Goal: Task Accomplishment & Management: Use online tool/utility

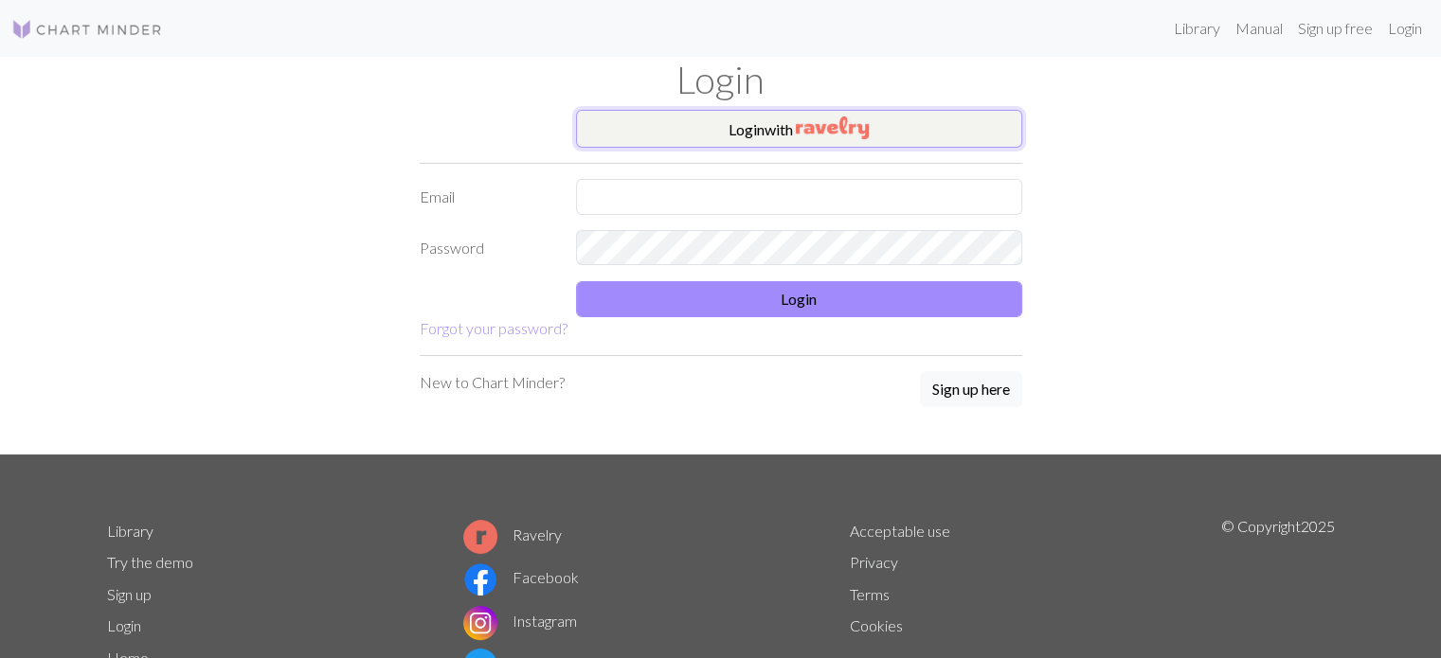
click at [822, 131] on img "button" at bounding box center [832, 128] width 73 height 23
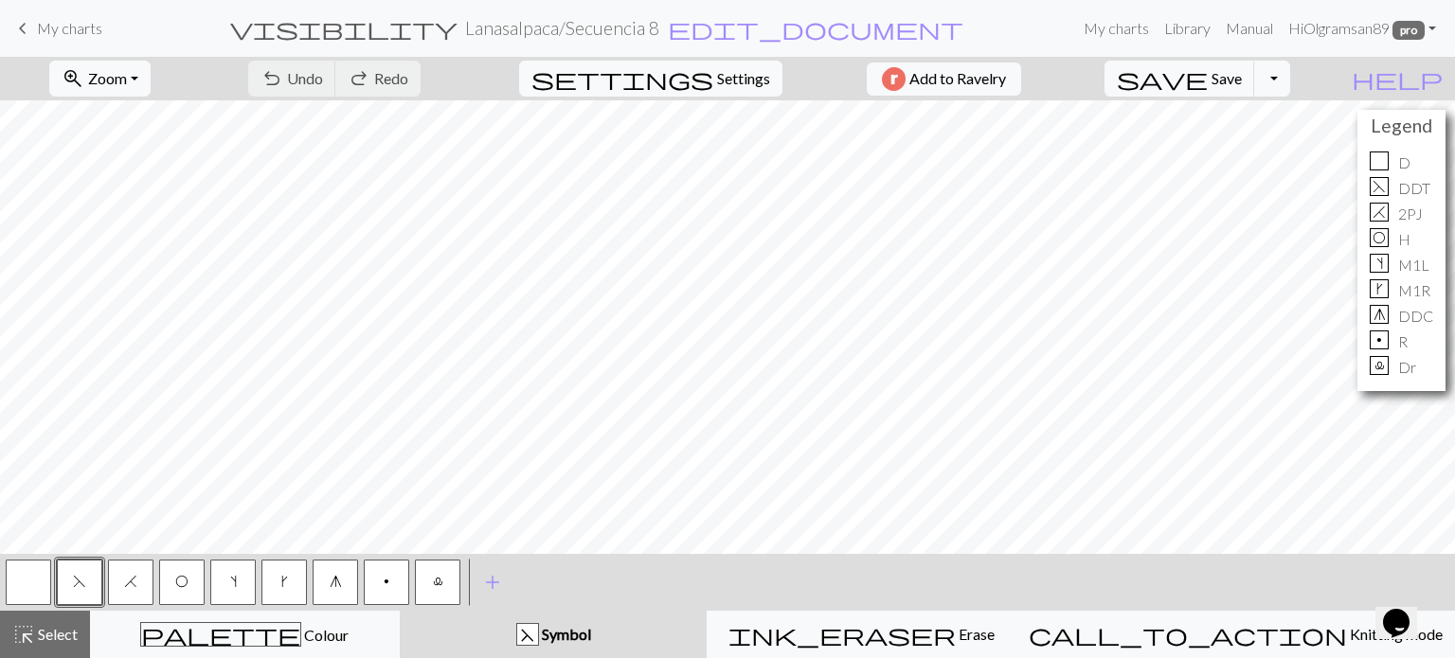
click at [49, 23] on span "My charts" at bounding box center [69, 28] width 65 height 18
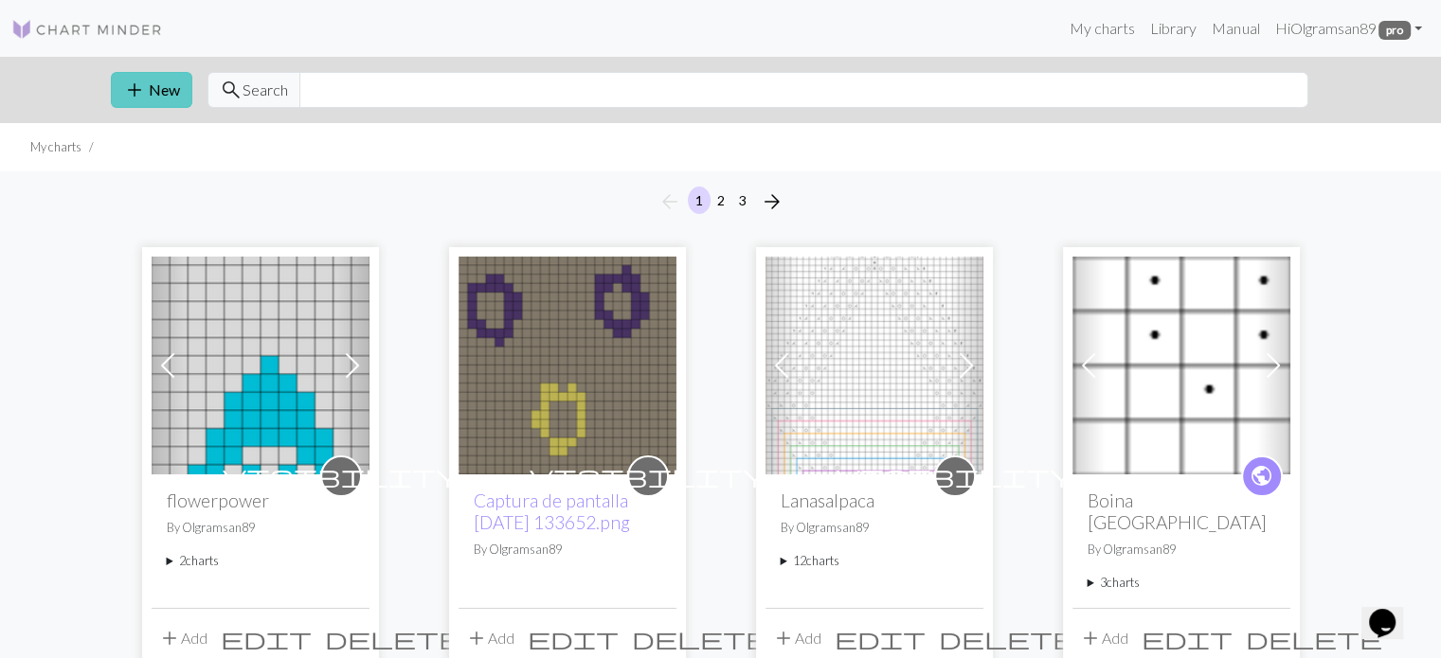
click at [148, 97] on button "add New" at bounding box center [151, 90] width 81 height 36
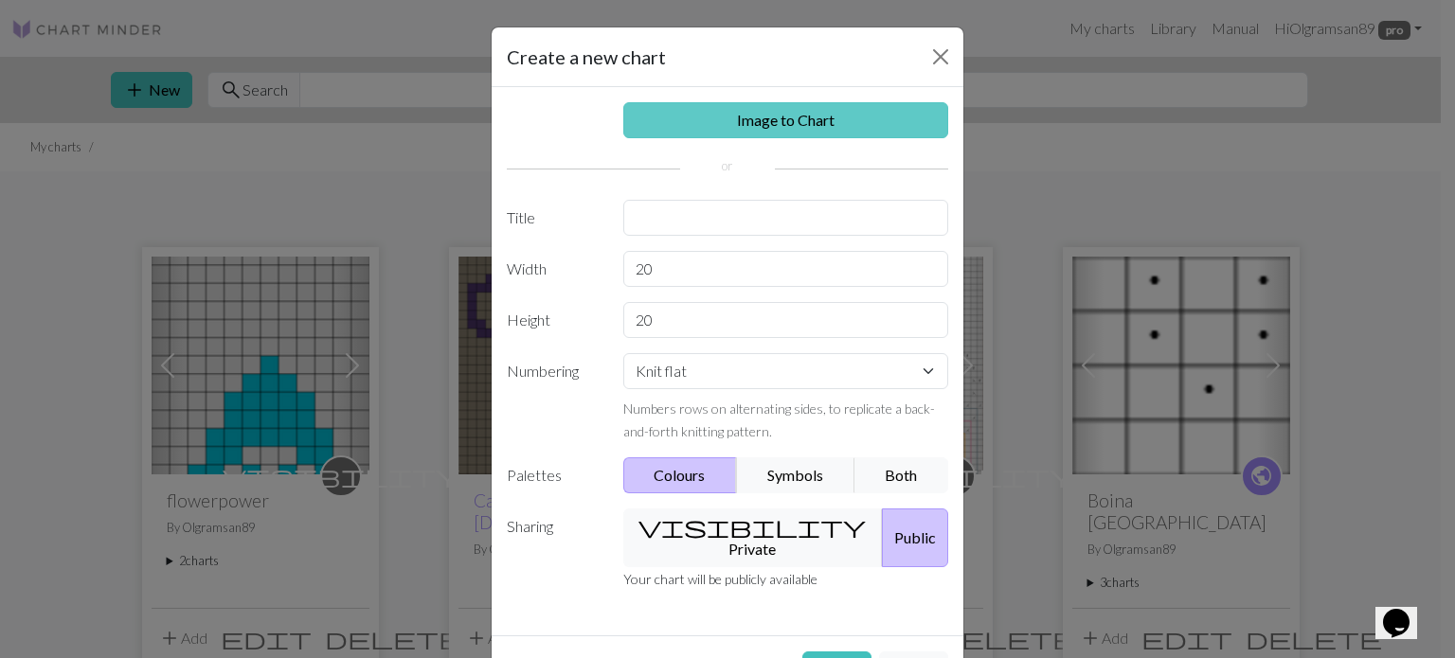
click at [671, 110] on link "Image to Chart" at bounding box center [786, 120] width 326 height 36
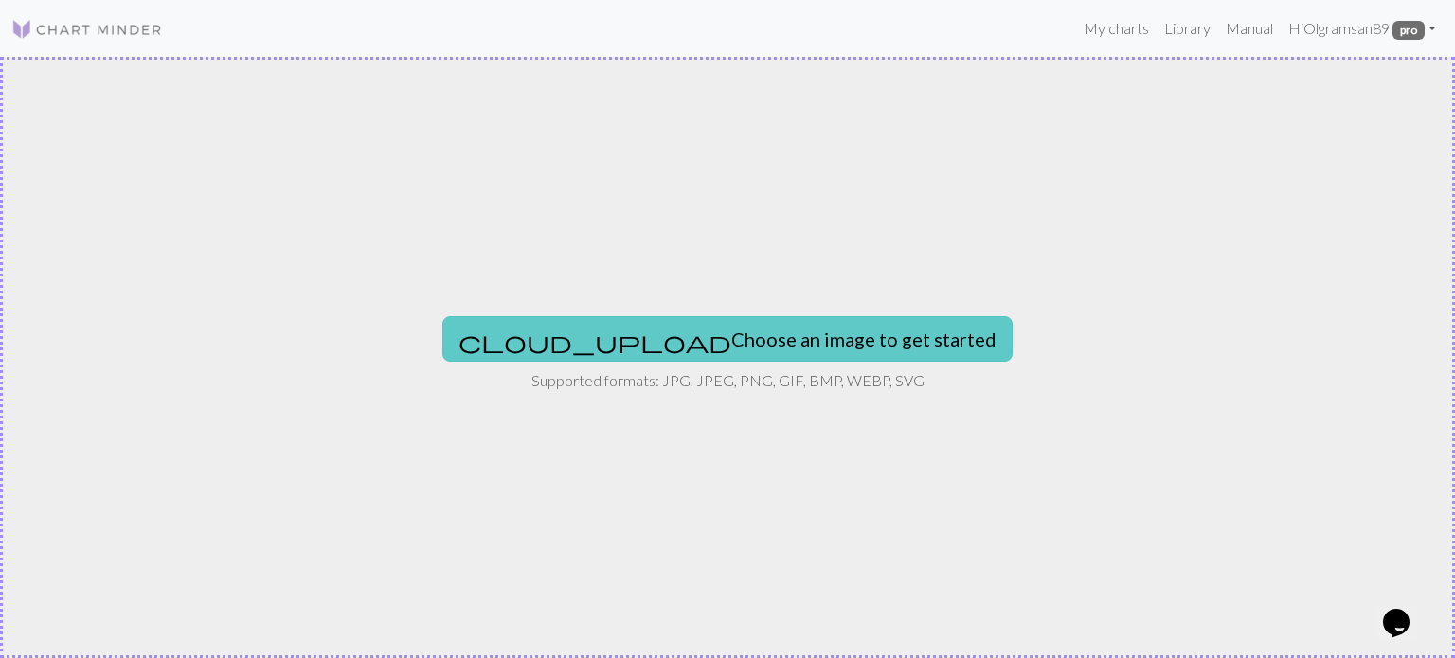
click at [774, 334] on button "cloud_upload Choose an image to get started" at bounding box center [727, 338] width 570 height 45
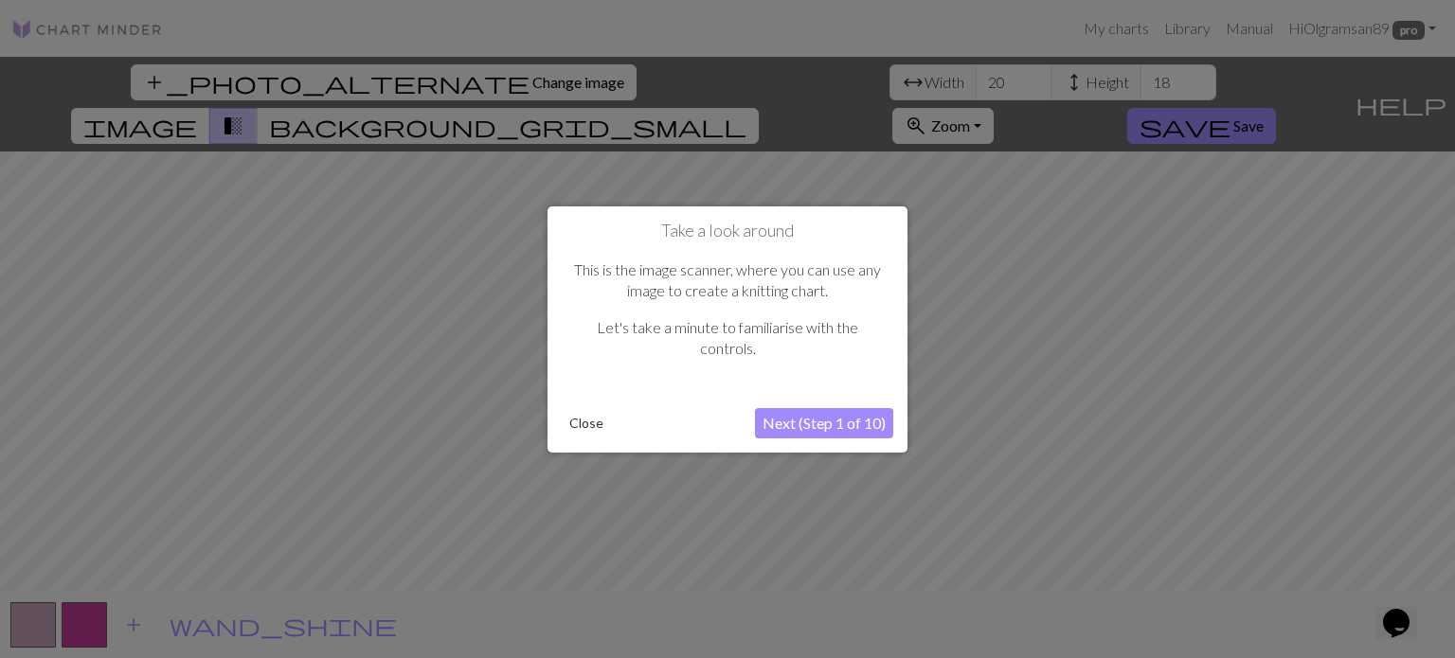
click at [595, 420] on button "Close" at bounding box center [586, 423] width 49 height 28
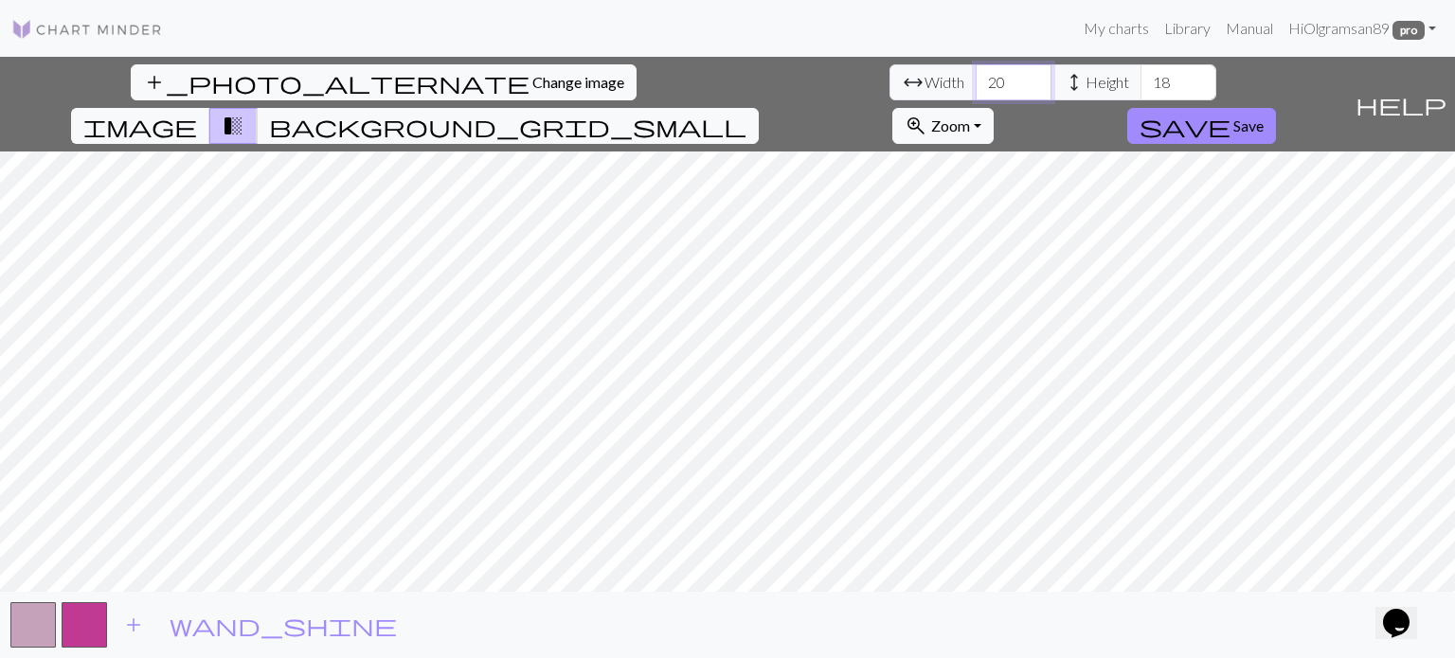
drag, startPoint x: 448, startPoint y: 82, endPoint x: 404, endPoint y: 84, distance: 44.6
click at [890, 84] on div "arrow_range Width 20 height Height 18" at bounding box center [1053, 82] width 327 height 36
type input "46"
click at [1141, 79] on input "18" at bounding box center [1179, 82] width 76 height 36
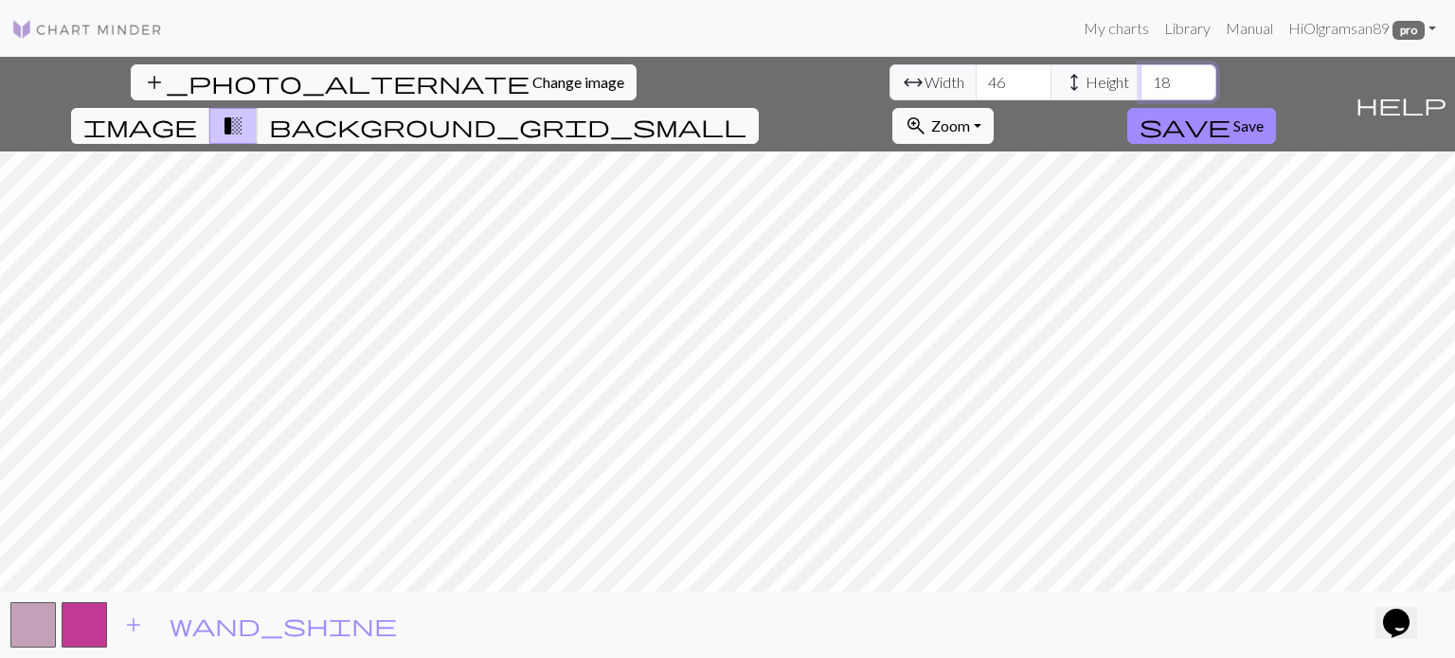
click at [1141, 79] on input "18" at bounding box center [1179, 82] width 76 height 36
type input "1"
type input "66"
click at [746, 113] on span "background_grid_small" at bounding box center [507, 126] width 477 height 27
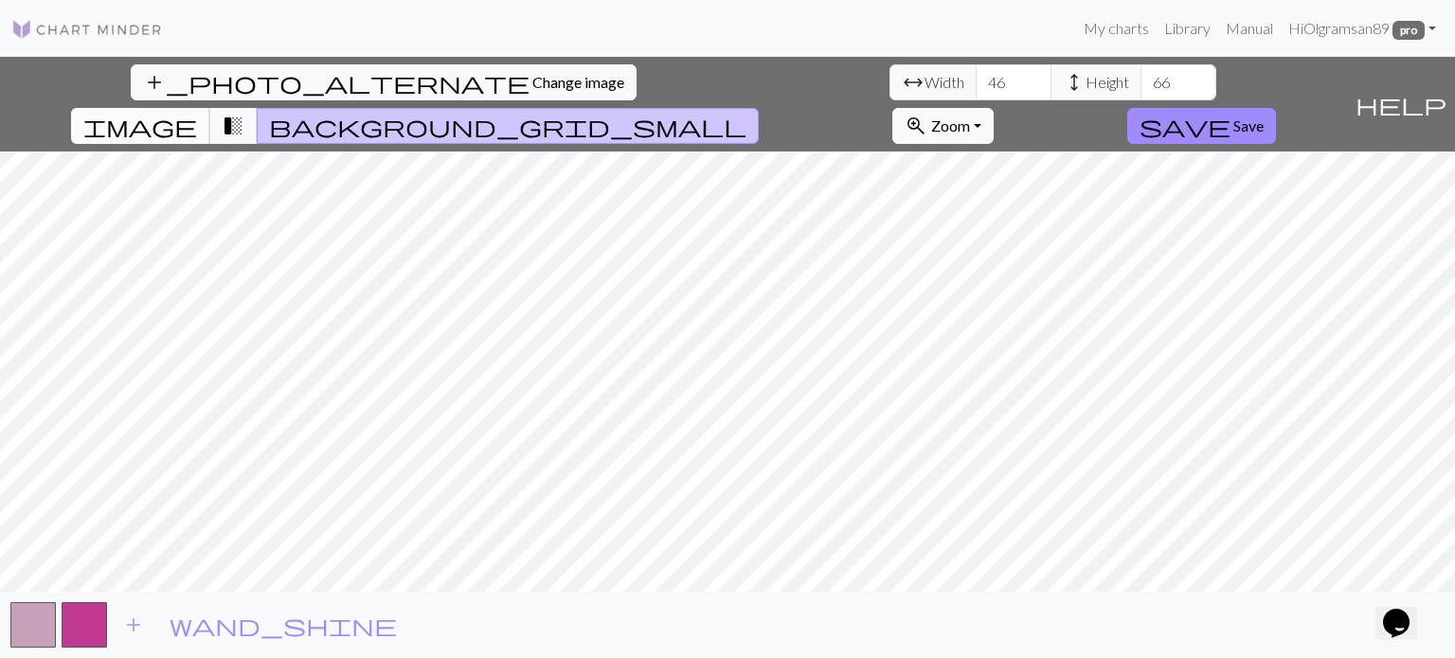
click at [197, 113] on span "image" at bounding box center [140, 126] width 114 height 27
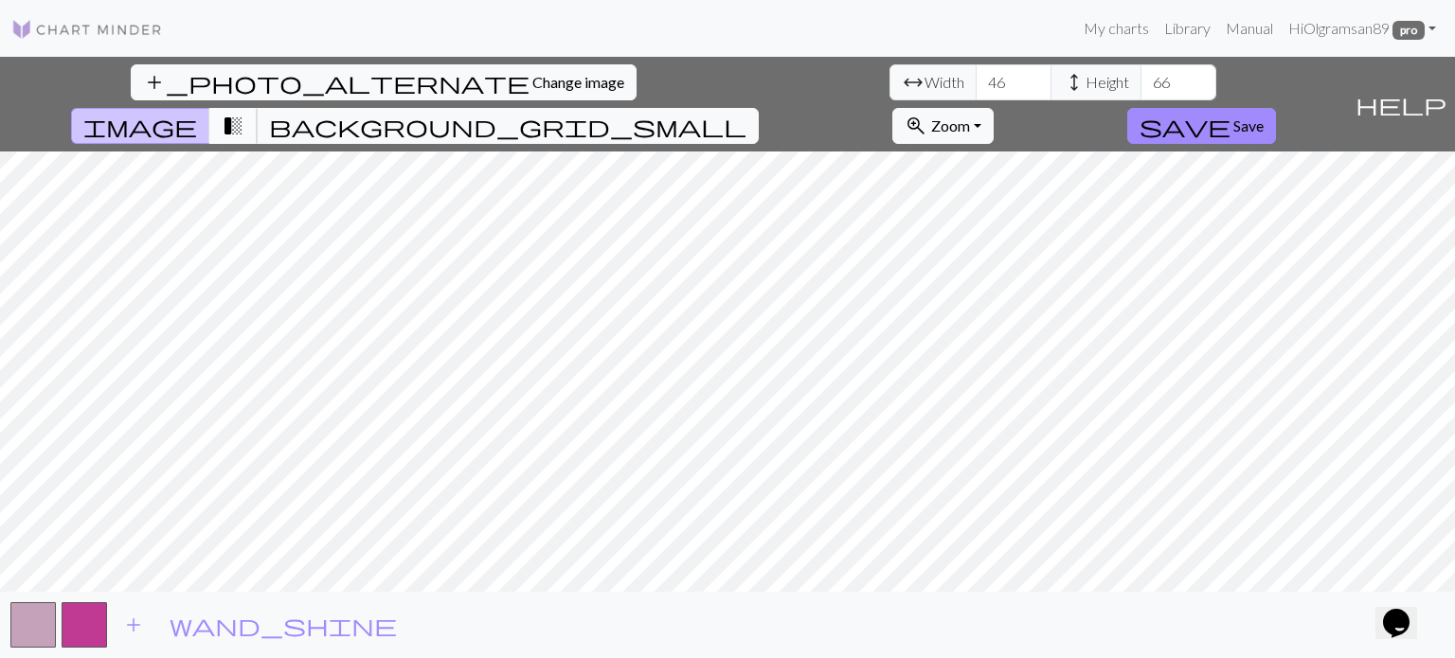
click at [244, 113] on span "transition_fade" at bounding box center [233, 126] width 23 height 27
click at [45, 632] on button "button" at bounding box center [32, 624] width 45 height 45
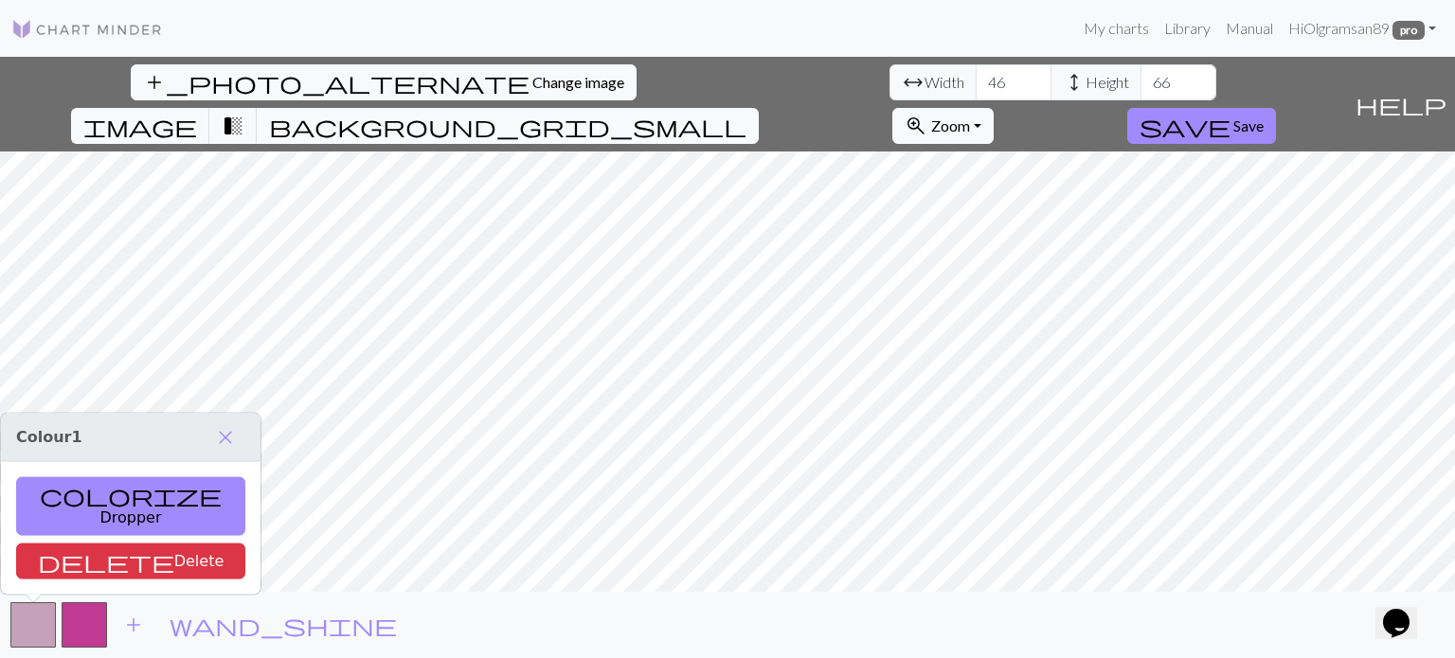
click at [746, 113] on span "background_grid_small" at bounding box center [507, 126] width 477 height 27
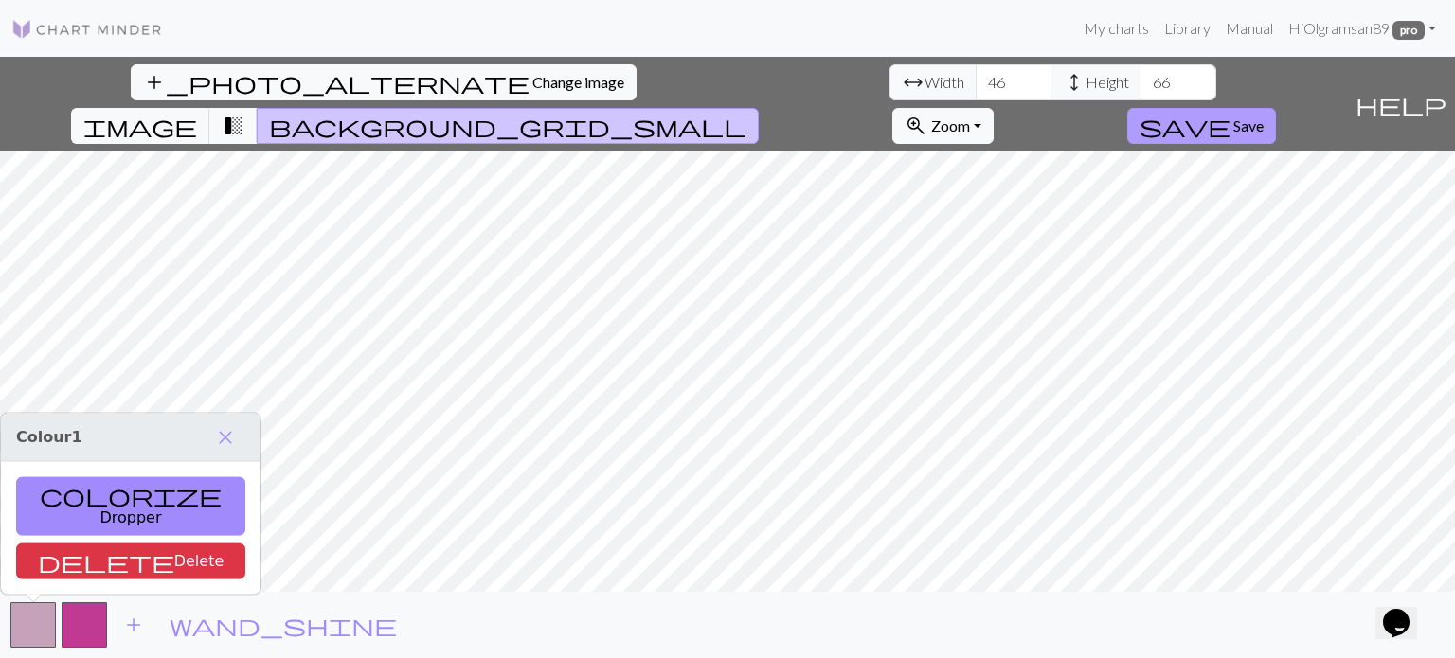
click at [1276, 108] on button "save Save" at bounding box center [1201, 126] width 149 height 36
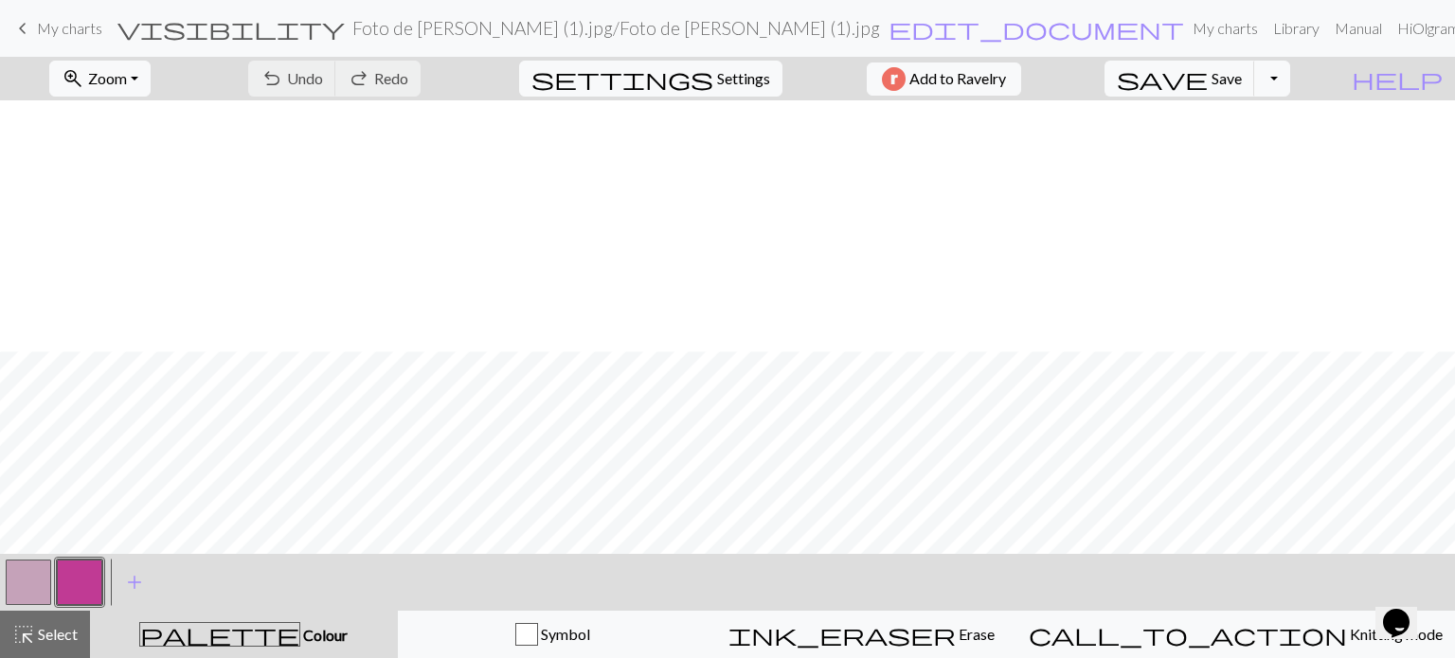
scroll to position [251, 0]
click at [127, 82] on span "Zoom" at bounding box center [107, 78] width 39 height 18
click at [128, 231] on button "50%" at bounding box center [125, 227] width 150 height 30
click at [30, 588] on button "button" at bounding box center [28, 582] width 45 height 45
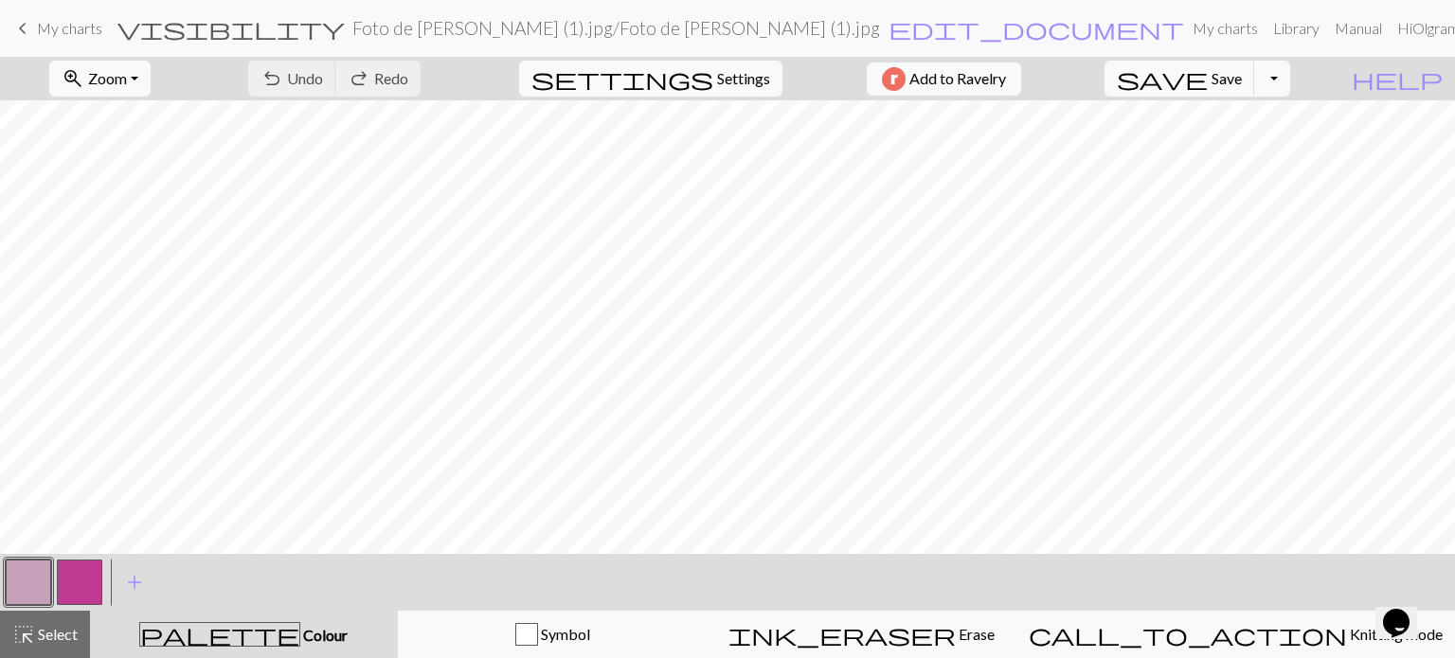
click at [30, 588] on button "button" at bounding box center [28, 582] width 45 height 45
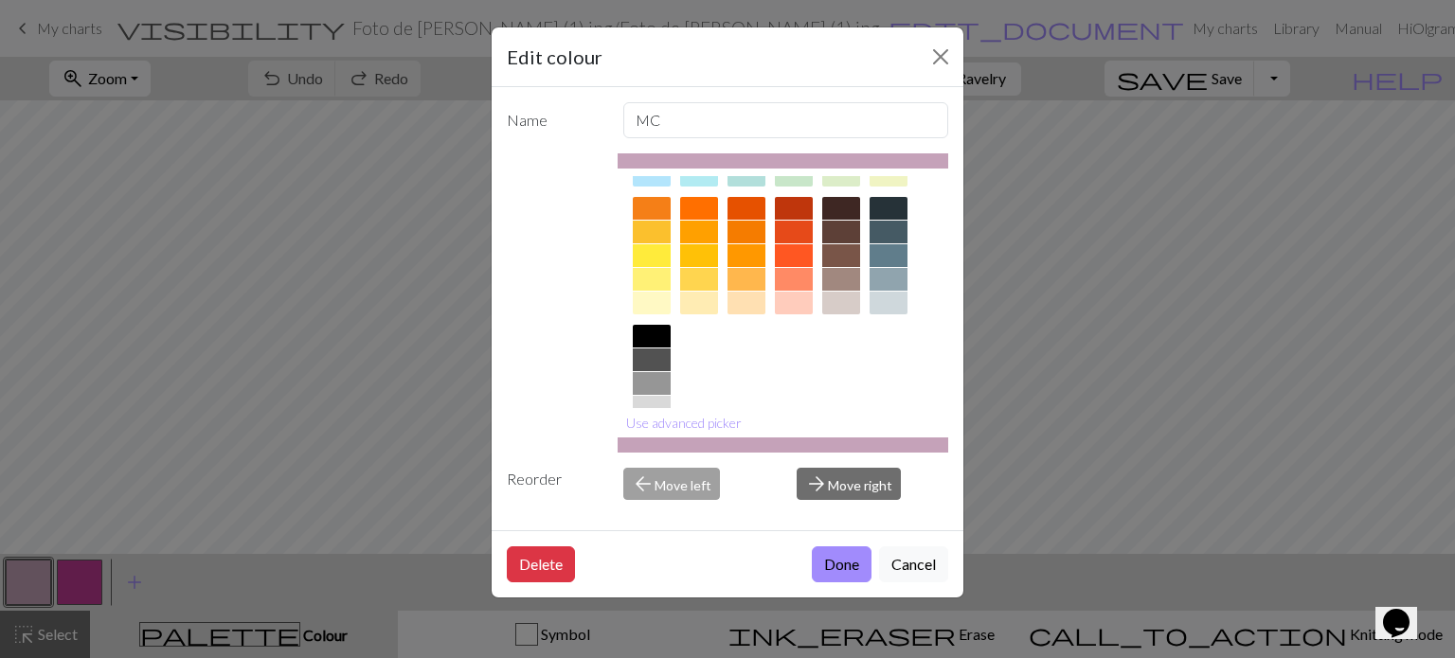
scroll to position [305, 0]
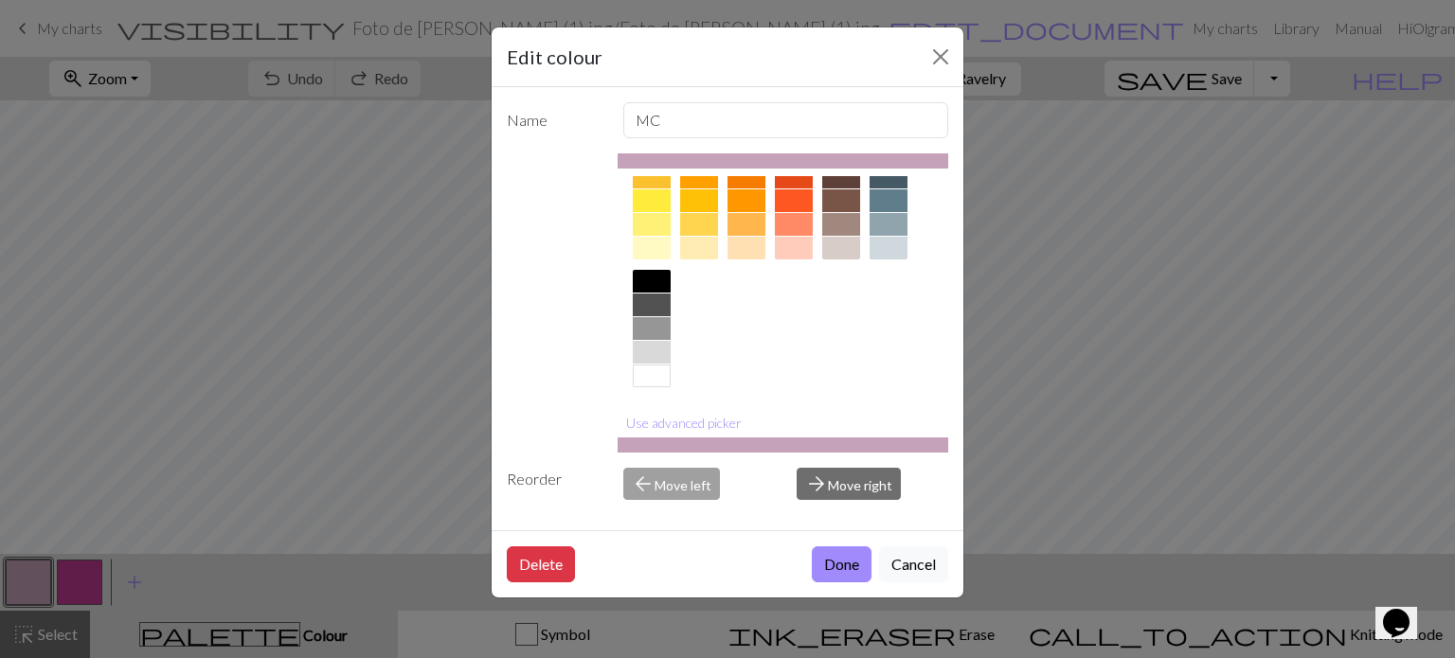
click at [650, 351] on div at bounding box center [652, 352] width 38 height 23
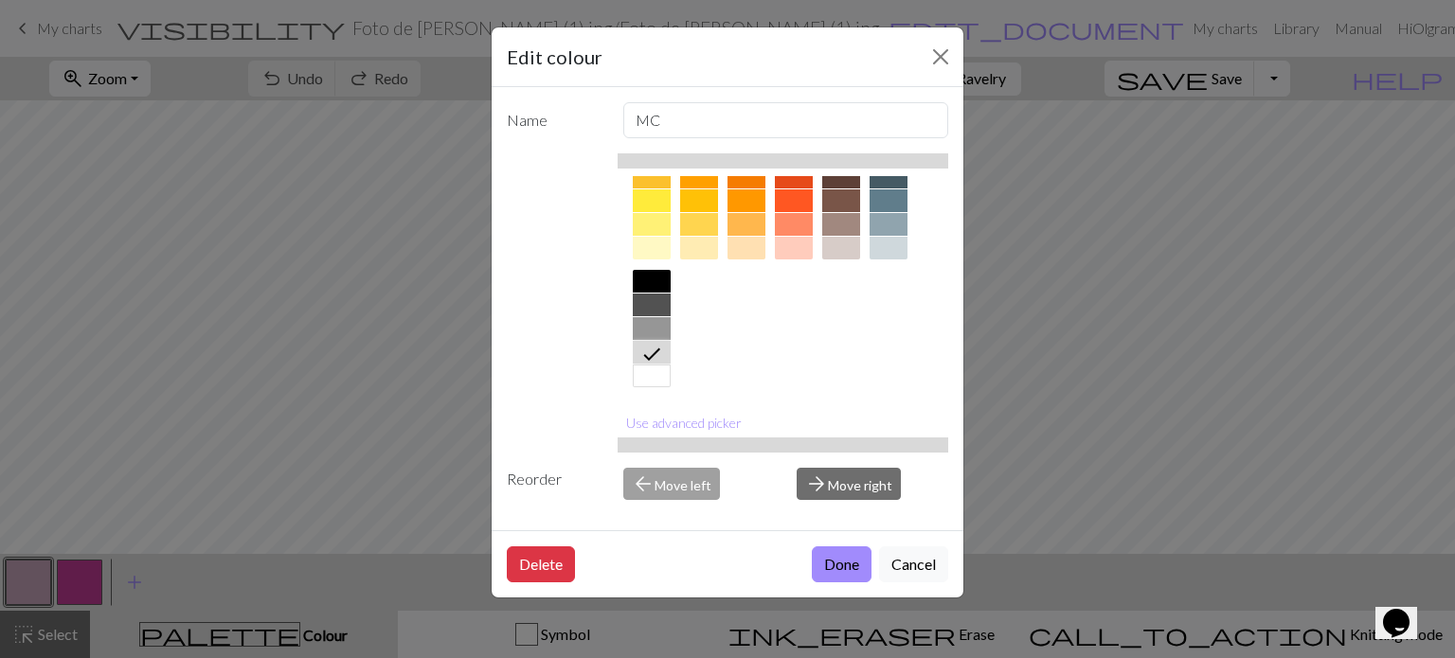
drag, startPoint x: 836, startPoint y: 565, endPoint x: 823, endPoint y: 566, distance: 12.4
click at [836, 566] on button "Done" at bounding box center [842, 565] width 60 height 36
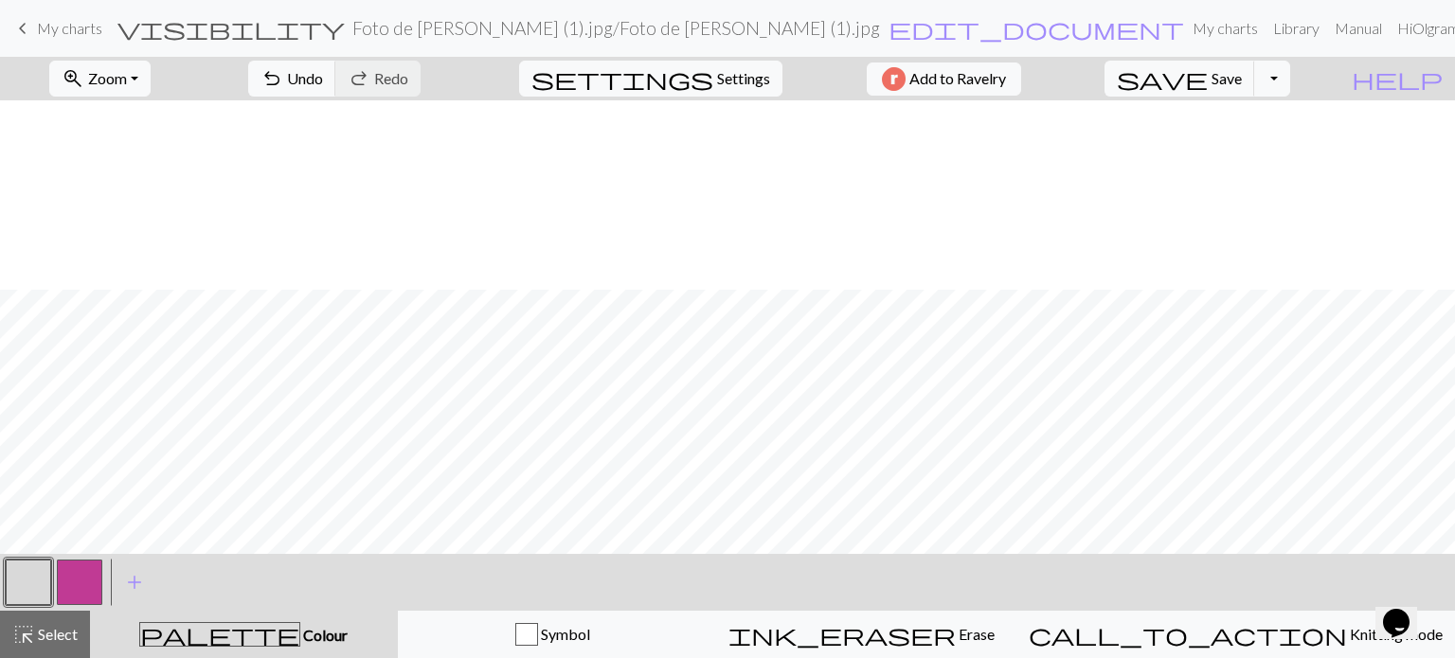
scroll to position [189, 0]
click at [336, 88] on button "undo Undo Undo" at bounding box center [292, 79] width 88 height 36
click at [323, 84] on span "Undo" at bounding box center [305, 78] width 36 height 18
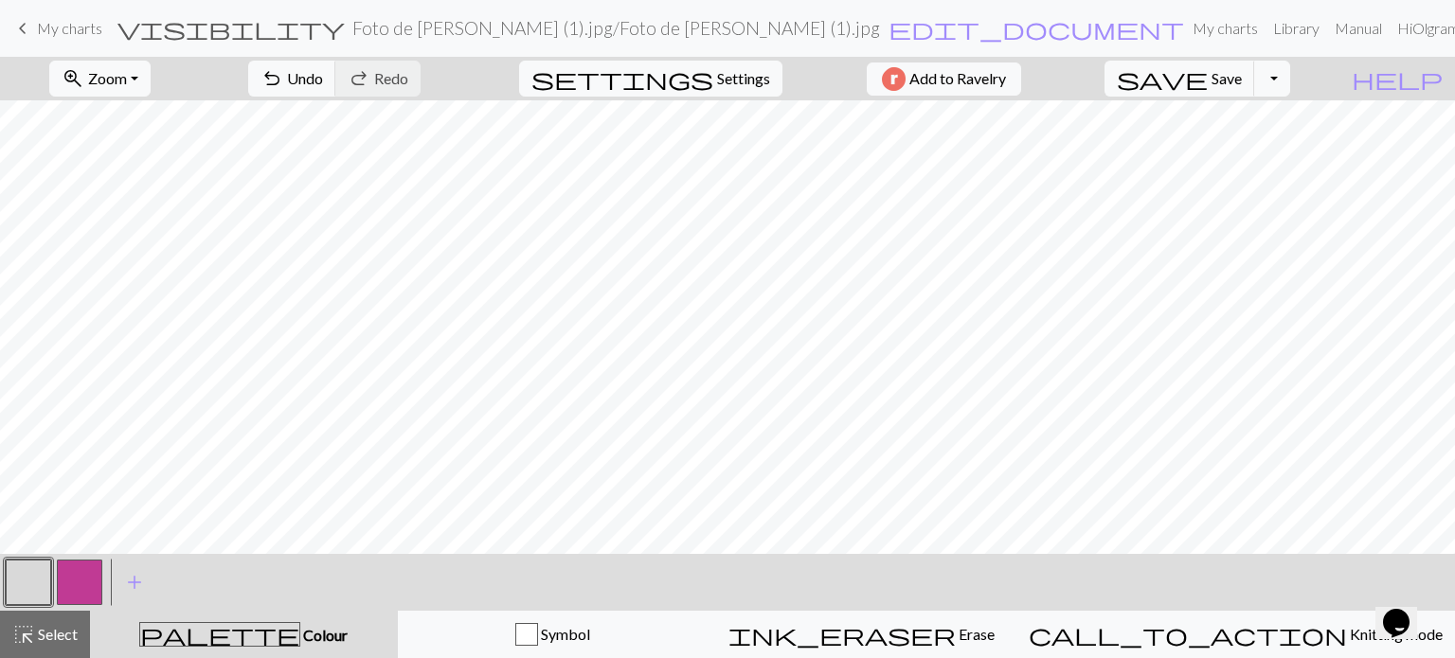
click at [87, 579] on button "button" at bounding box center [79, 582] width 45 height 45
click at [323, 75] on span "Undo" at bounding box center [305, 78] width 36 height 18
click at [283, 79] on span "undo" at bounding box center [272, 78] width 23 height 27
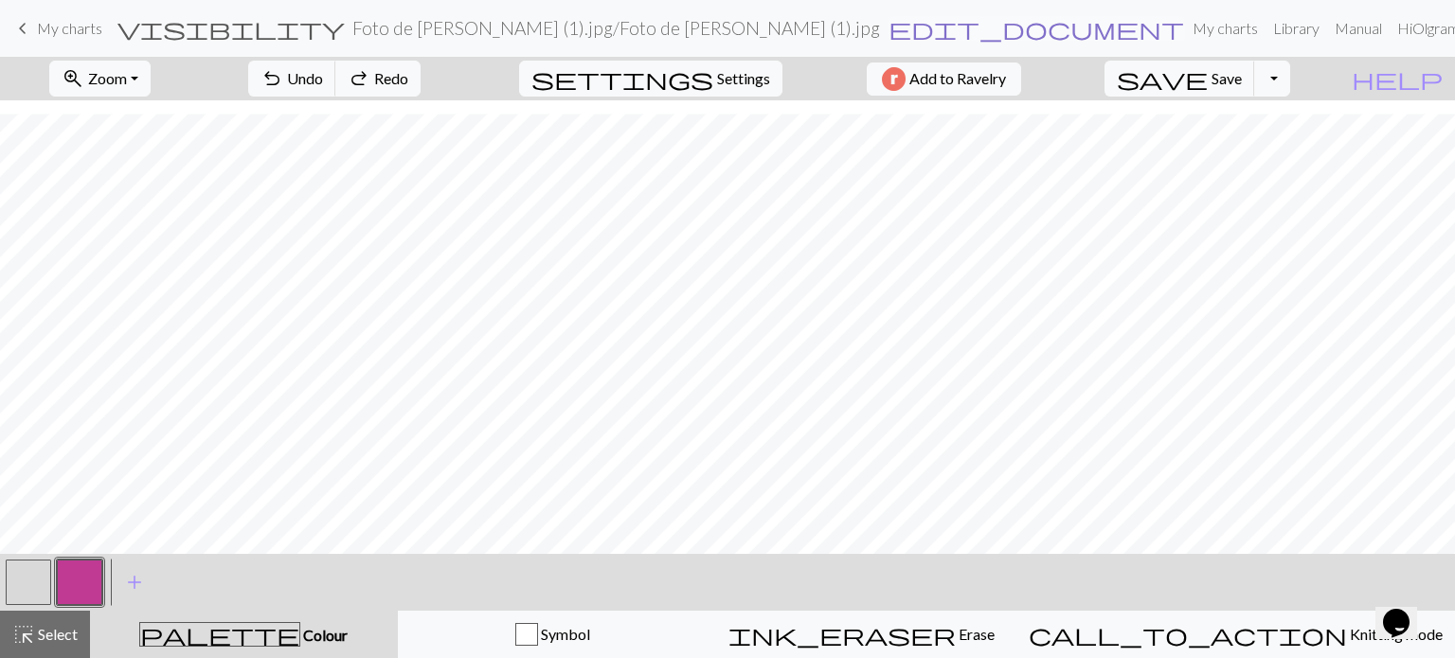
click at [889, 27] on span "edit_document" at bounding box center [1037, 28] width 296 height 27
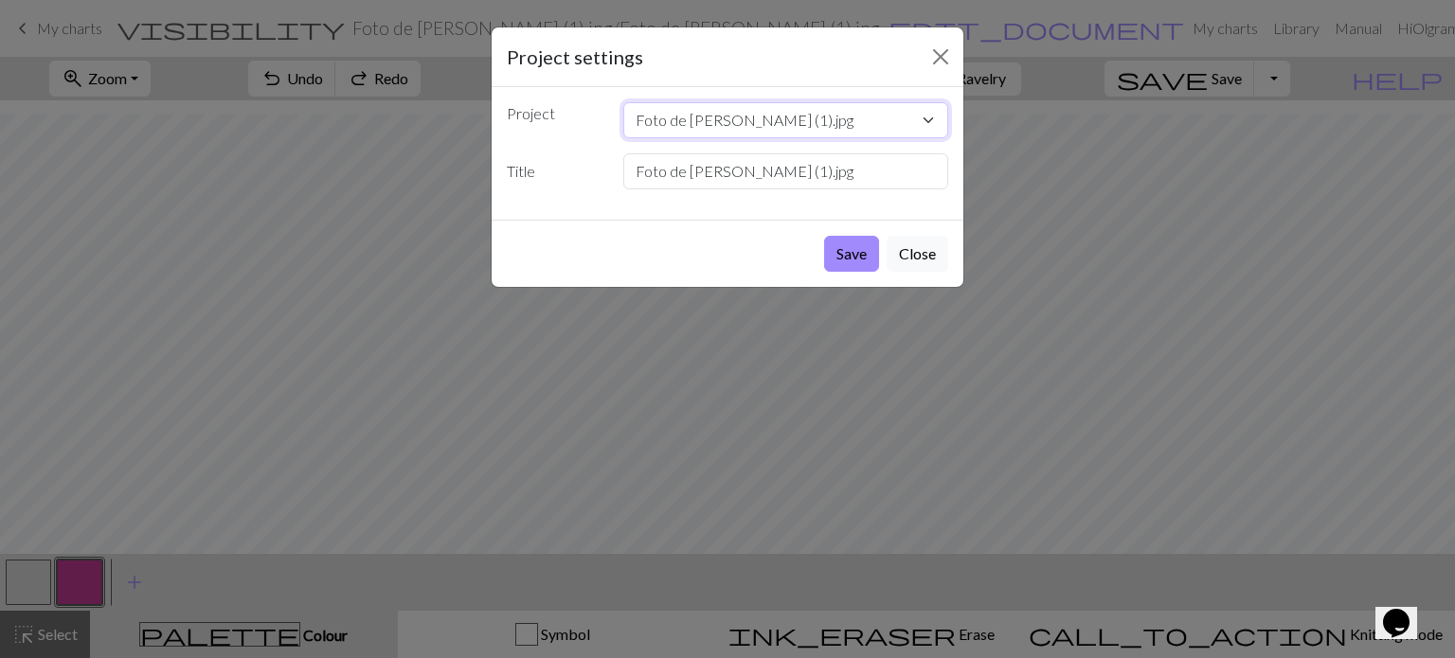
click at [759, 124] on select "Foto de [PERSON_NAME] (1).jpg flowerpower Captura de pantalla [DATE] 133652.png…" at bounding box center [786, 120] width 326 height 36
select select "68b6d74f3eea154e62517d75"
click at [623, 102] on select "Foto de [PERSON_NAME] (1).jpg flowerpower Captura de pantalla [DATE] 133652.png…" at bounding box center [786, 120] width 326 height 36
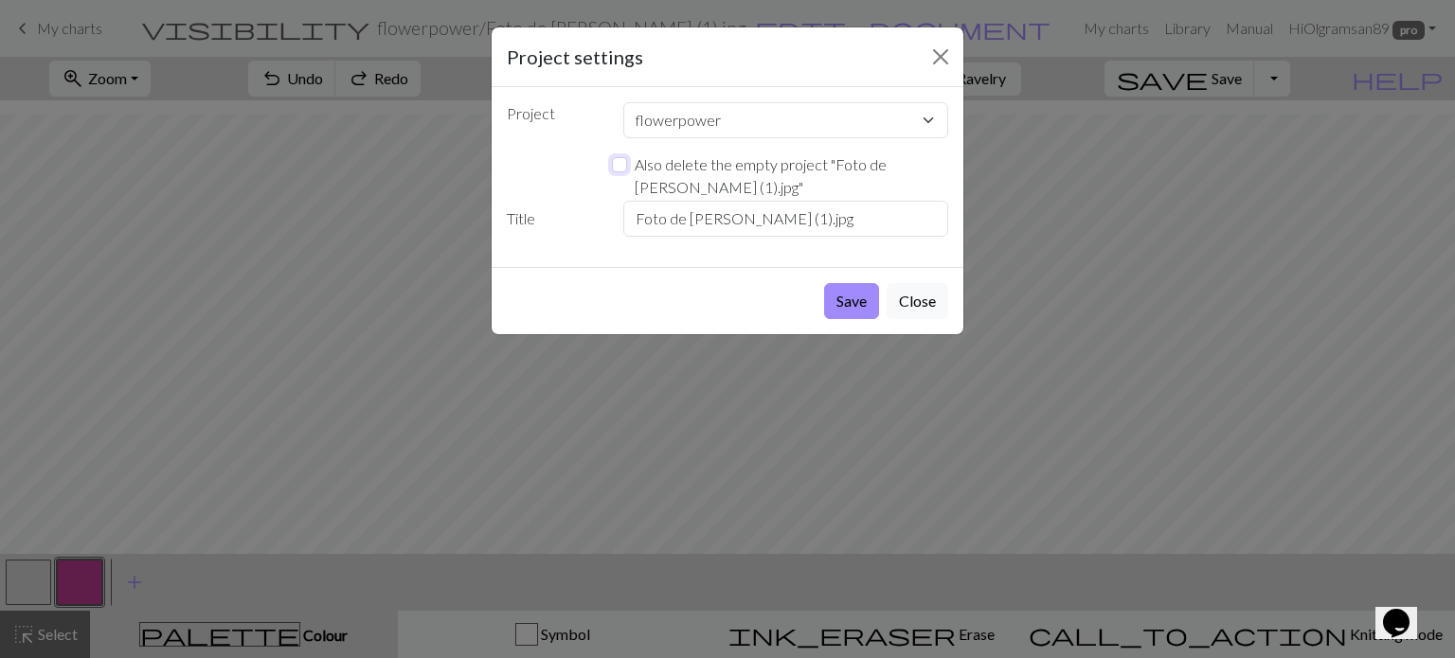
drag, startPoint x: 621, startPoint y: 166, endPoint x: 632, endPoint y: 167, distance: 10.5
click at [621, 166] on input "Also delete the empty project " Foto de [PERSON_NAME] (1).jpg "" at bounding box center [619, 164] width 15 height 15
checkbox input "true"
click at [841, 302] on button "Save" at bounding box center [851, 301] width 55 height 36
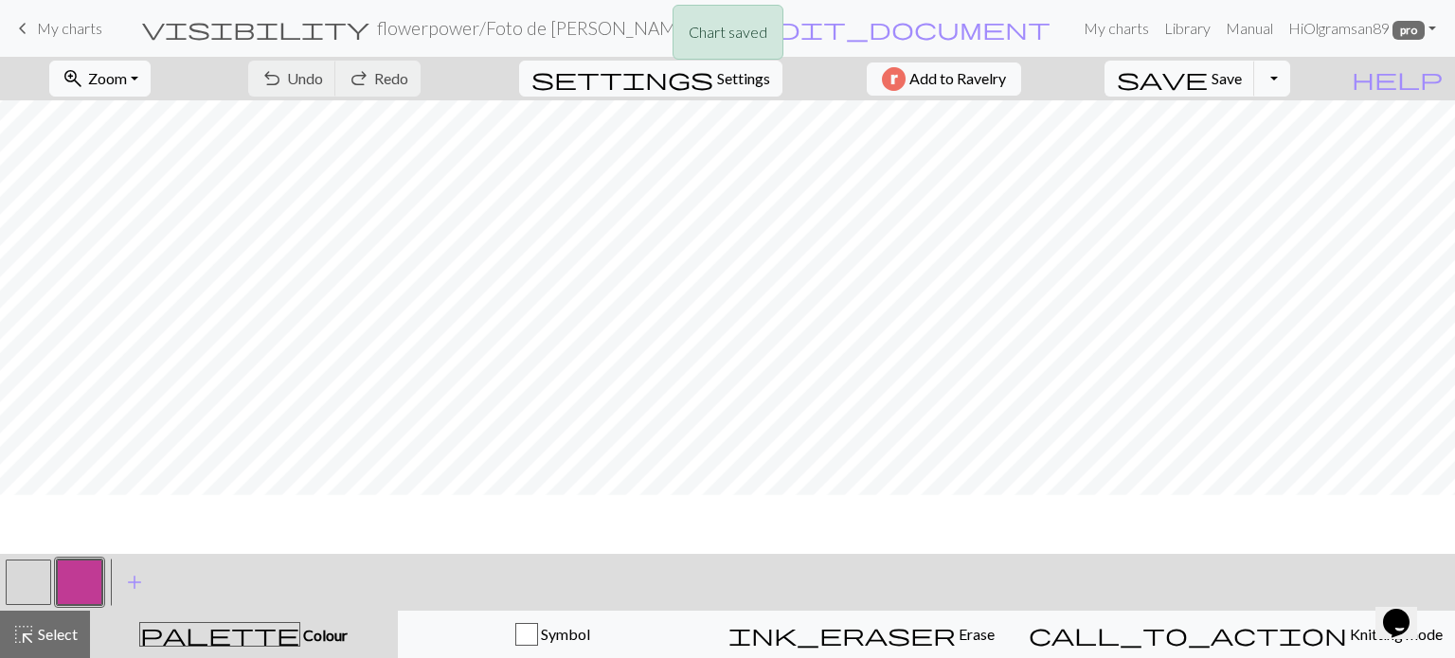
scroll to position [0, 0]
click at [1242, 81] on span "Save" at bounding box center [1227, 78] width 30 height 18
click at [68, 638] on span "Select" at bounding box center [56, 634] width 43 height 18
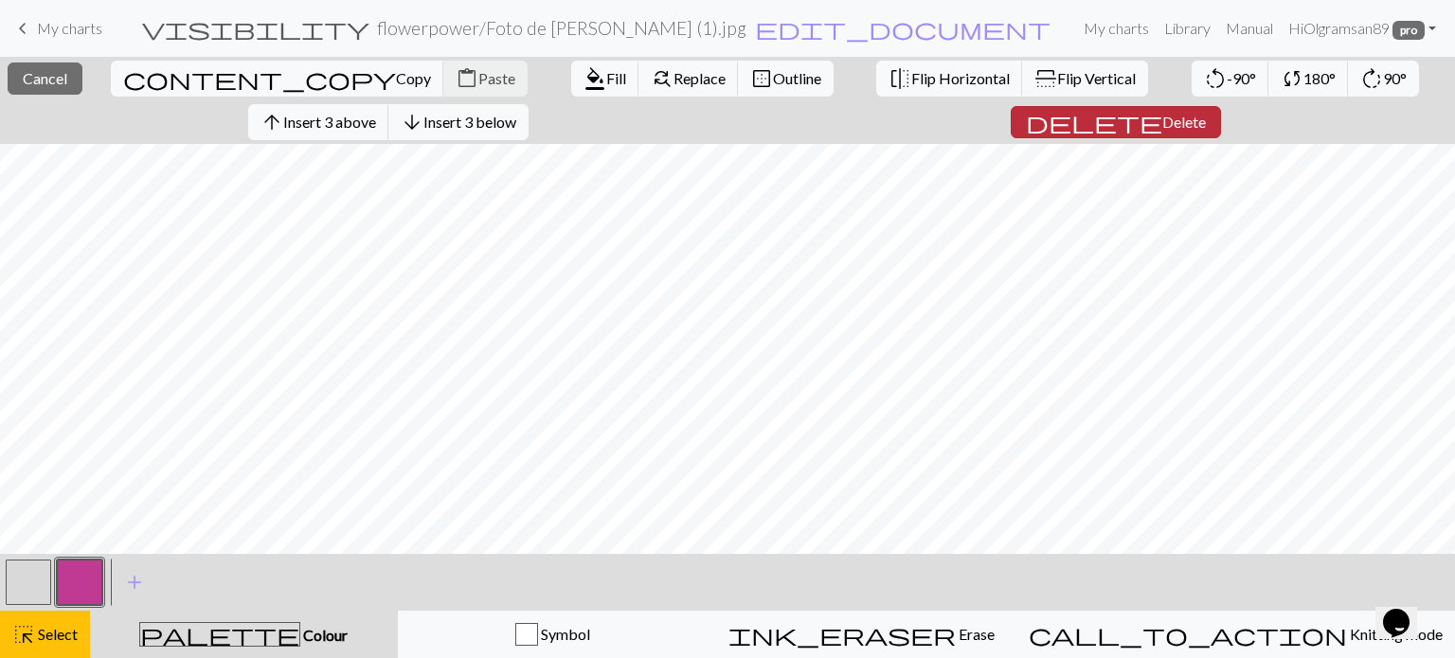
click at [1166, 128] on span "Delete" at bounding box center [1184, 122] width 44 height 18
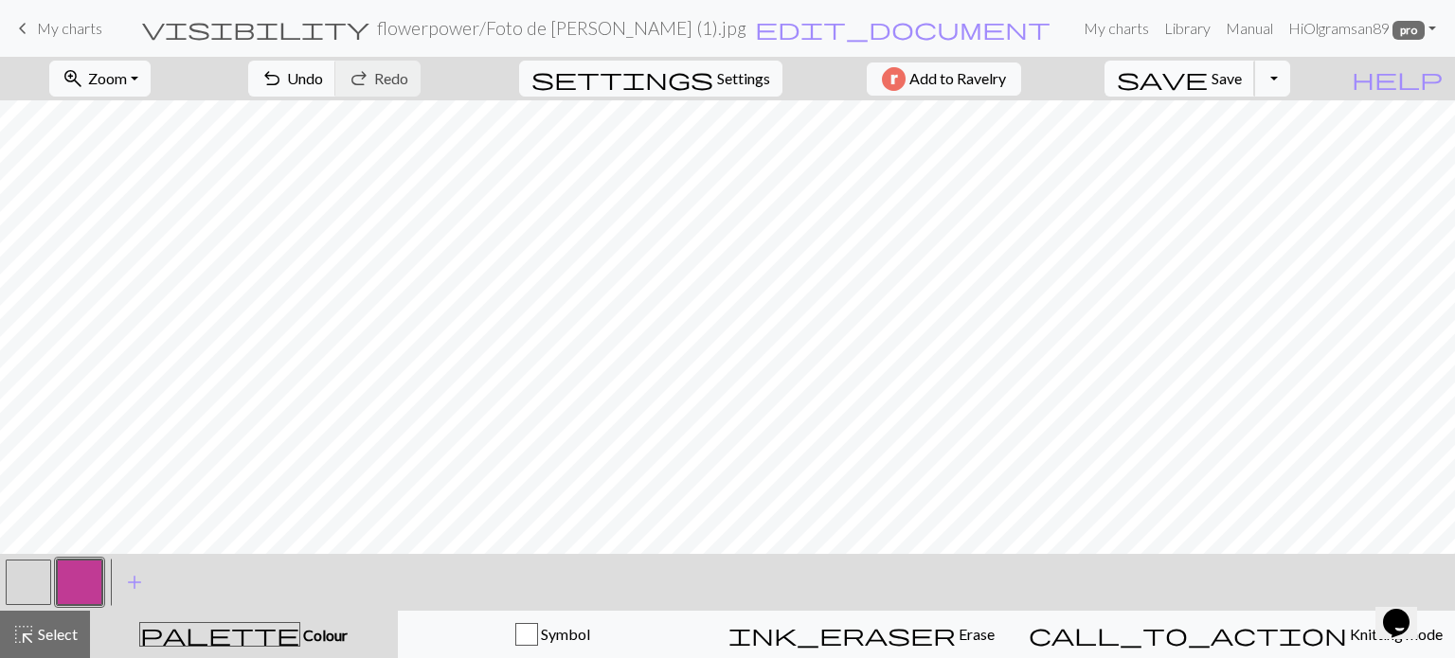
click at [1242, 80] on span "Save" at bounding box center [1227, 78] width 30 height 18
click at [97, 593] on button "button" at bounding box center [79, 582] width 45 height 45
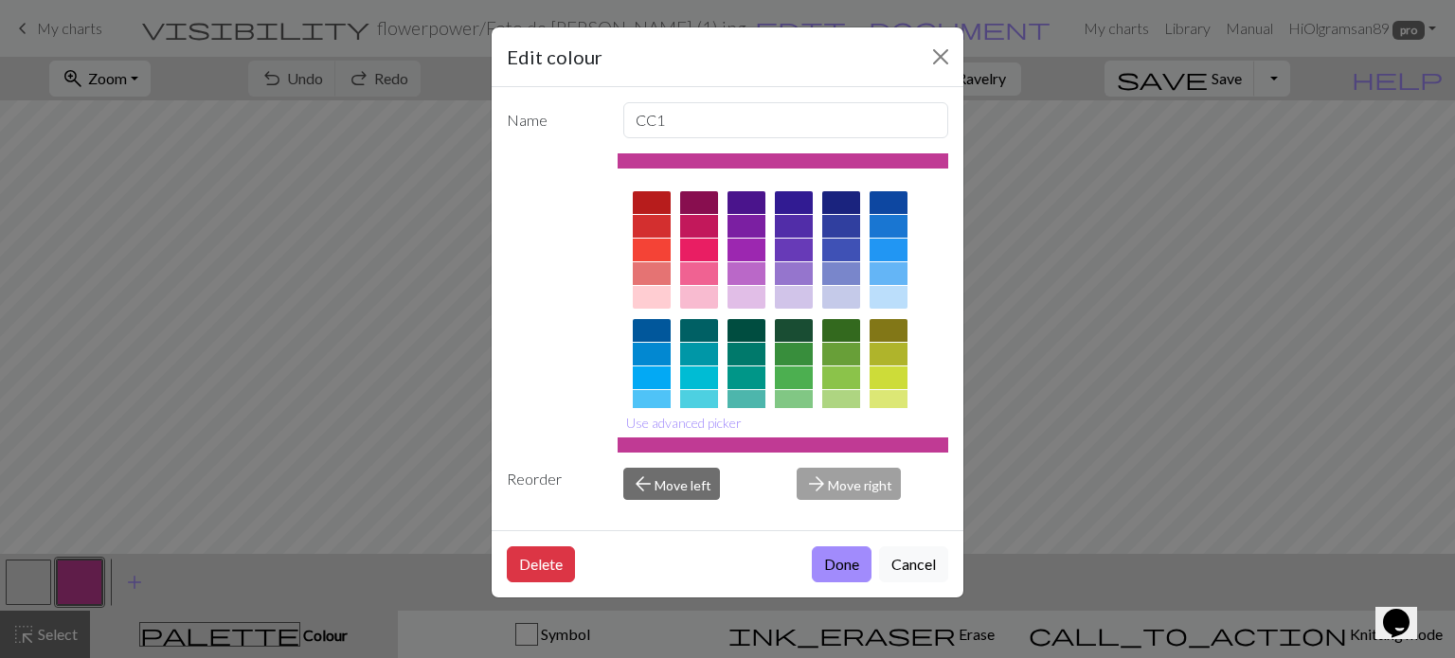
click at [704, 257] on div at bounding box center [699, 250] width 38 height 23
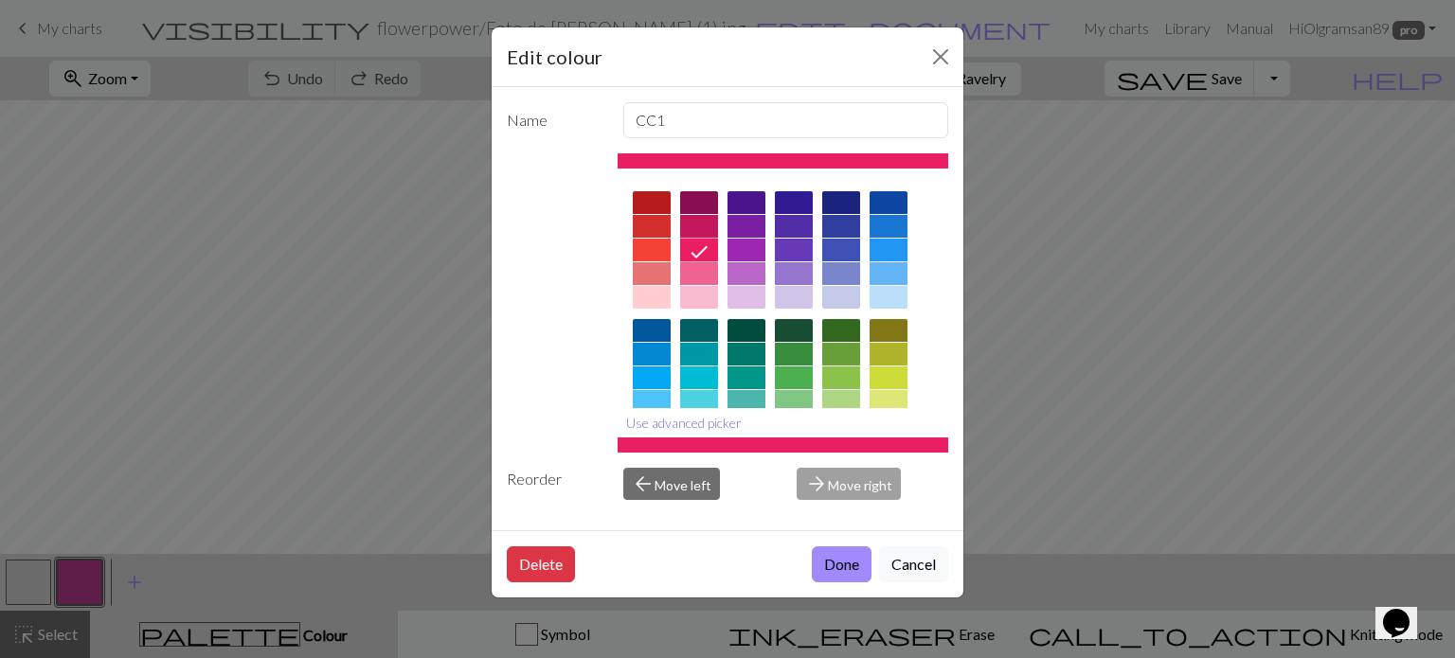
click at [701, 423] on button "Use advanced picker" at bounding box center [684, 422] width 133 height 29
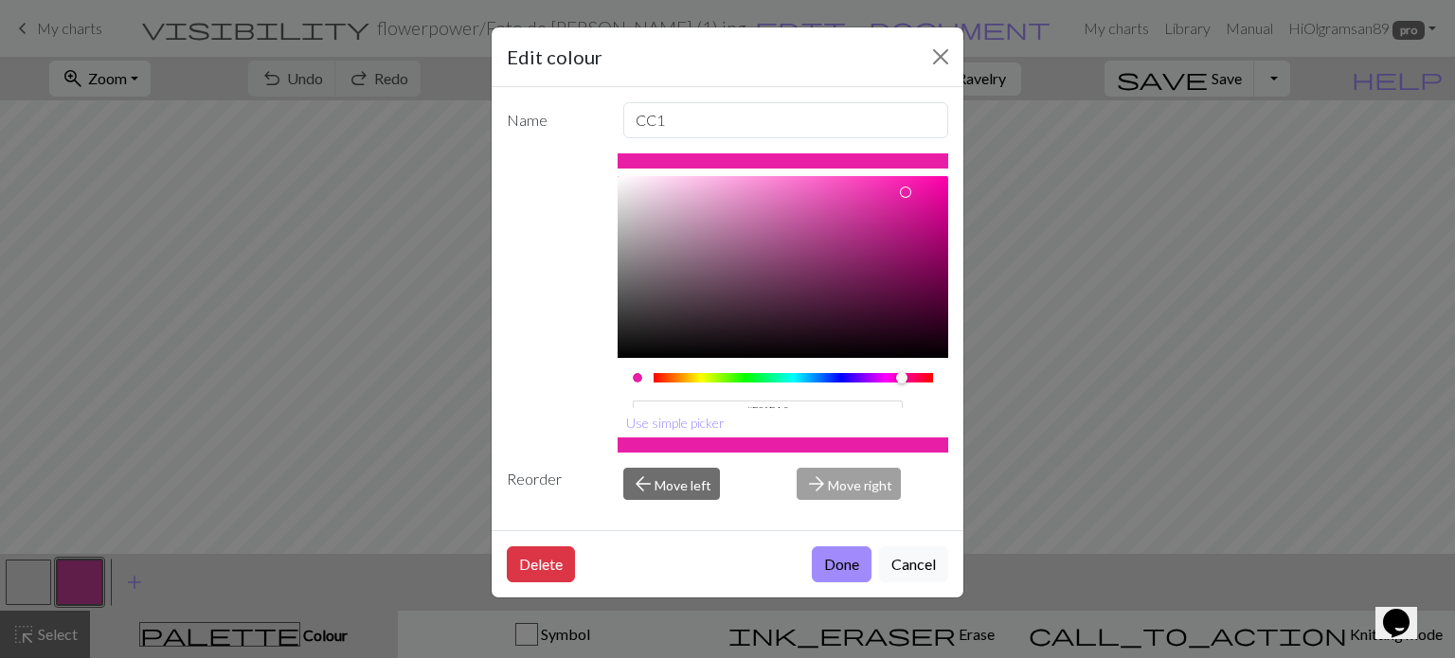
drag, startPoint x: 879, startPoint y: 372, endPoint x: 890, endPoint y: 372, distance: 10.4
click at [890, 373] on div at bounding box center [794, 377] width 280 height 9
type input "#DD159B"
drag, startPoint x: 896, startPoint y: 192, endPoint x: 905, endPoint y: 199, distance: 10.8
click at [911, 199] on div at bounding box center [916, 198] width 11 height 11
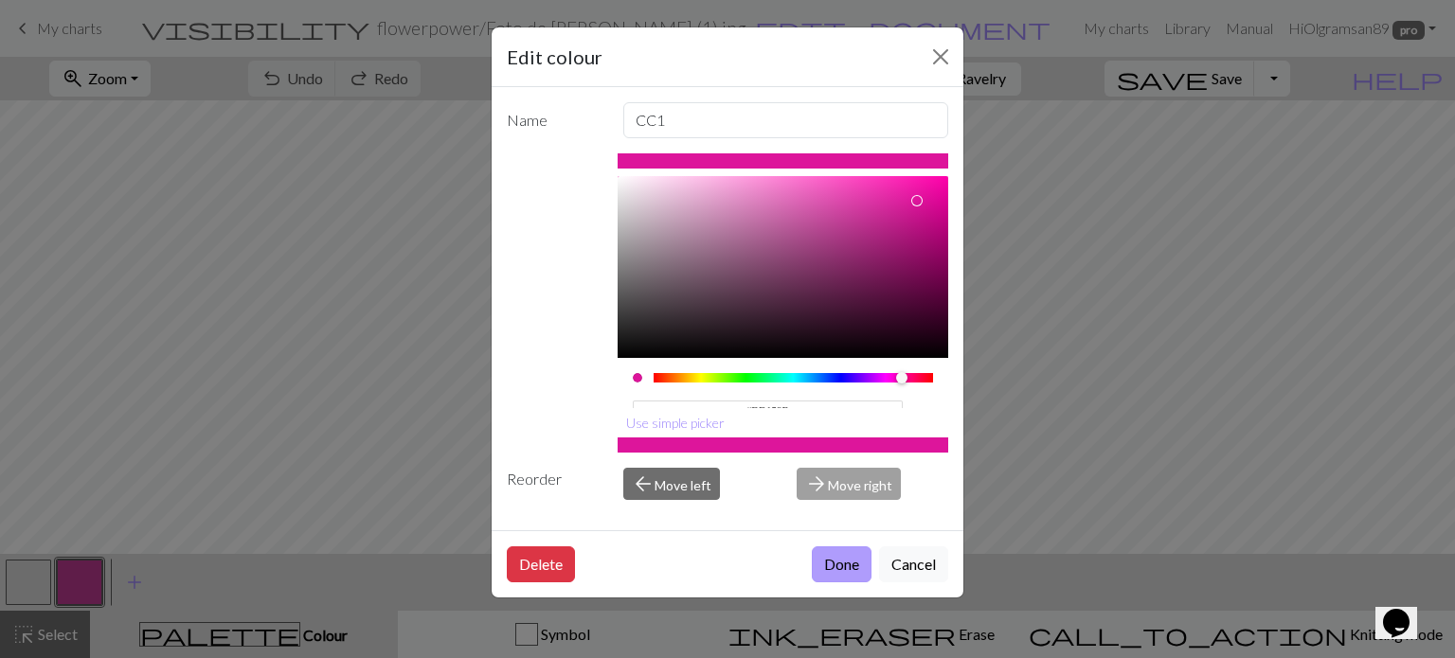
click at [849, 575] on button "Done" at bounding box center [842, 565] width 60 height 36
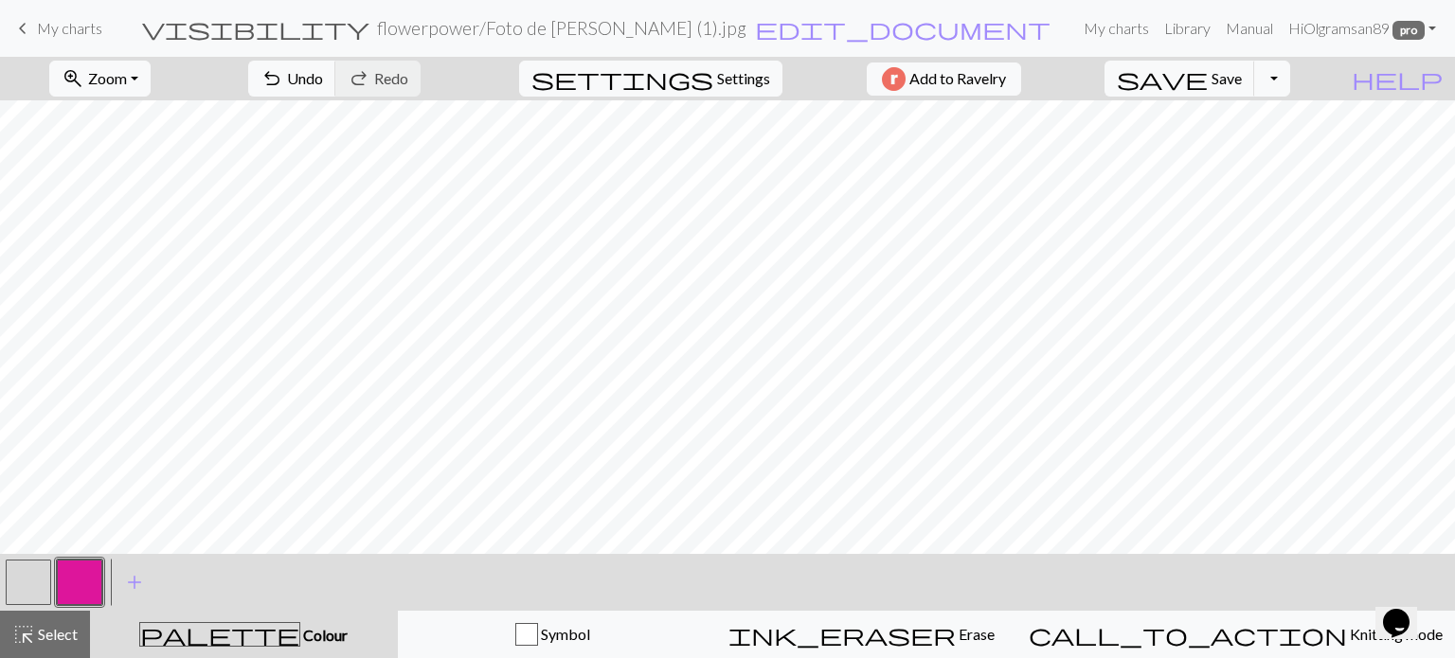
click at [853, 557] on div "< > add Add a colour" at bounding box center [727, 582] width 1455 height 57
click at [1242, 83] on span "Save" at bounding box center [1227, 78] width 30 height 18
click at [25, 579] on button "button" at bounding box center [28, 582] width 45 height 45
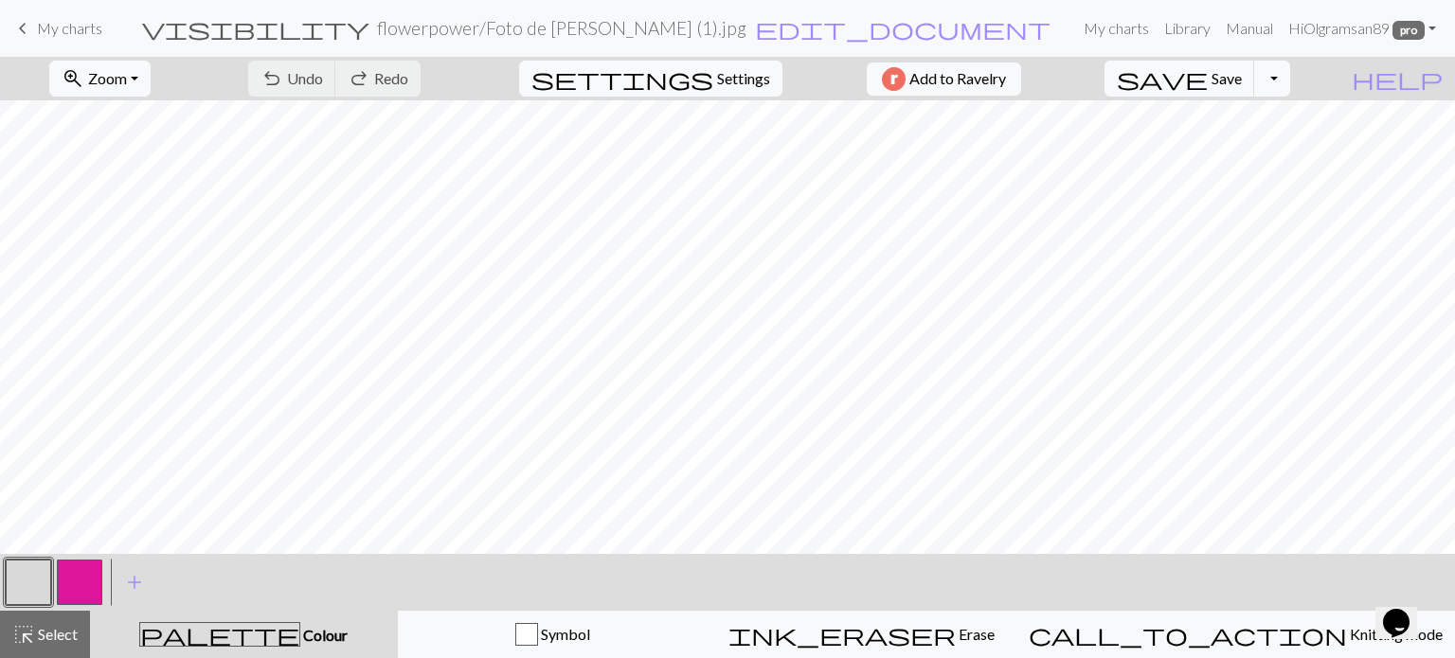
click at [35, 563] on button "button" at bounding box center [28, 582] width 45 height 45
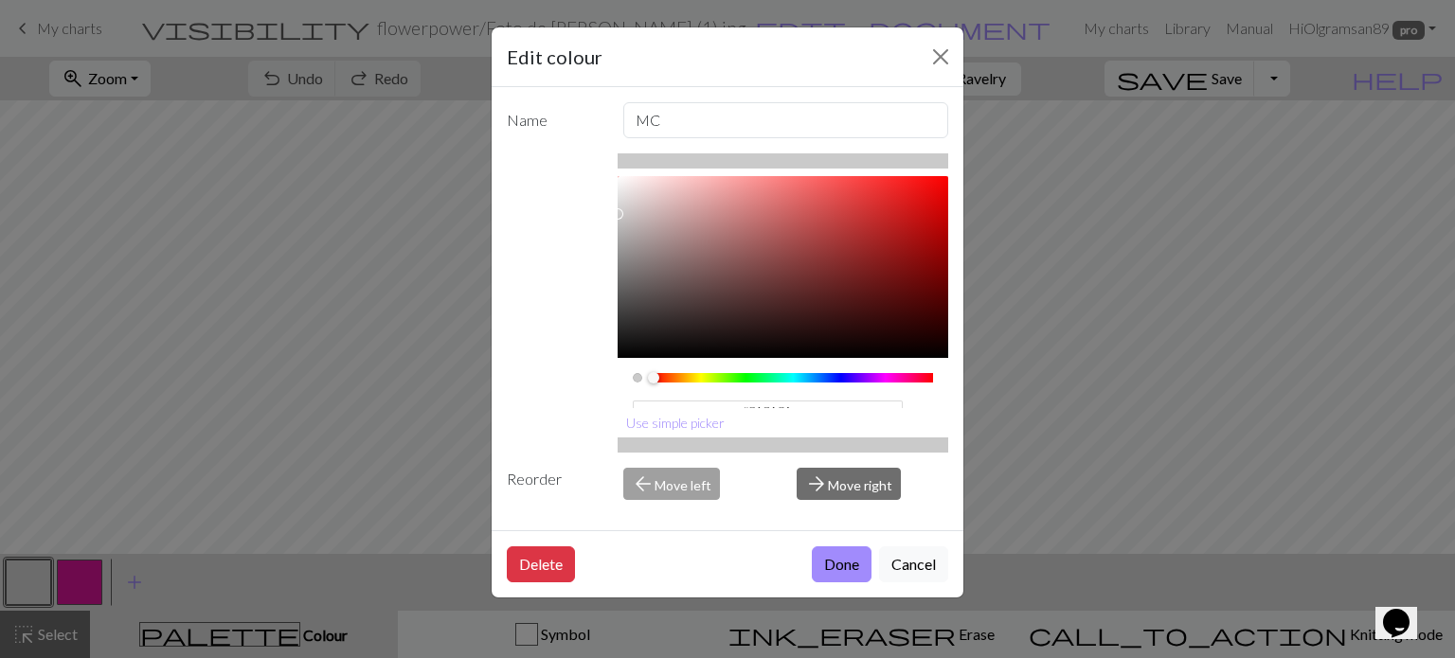
type input "#C8C8C8"
drag, startPoint x: 620, startPoint y: 204, endPoint x: 615, endPoint y: 213, distance: 11.0
click at [615, 213] on div "#C8C8C8 hex Use simple picker" at bounding box center [727, 302] width 441 height 299
click at [832, 566] on button "Done" at bounding box center [842, 565] width 60 height 36
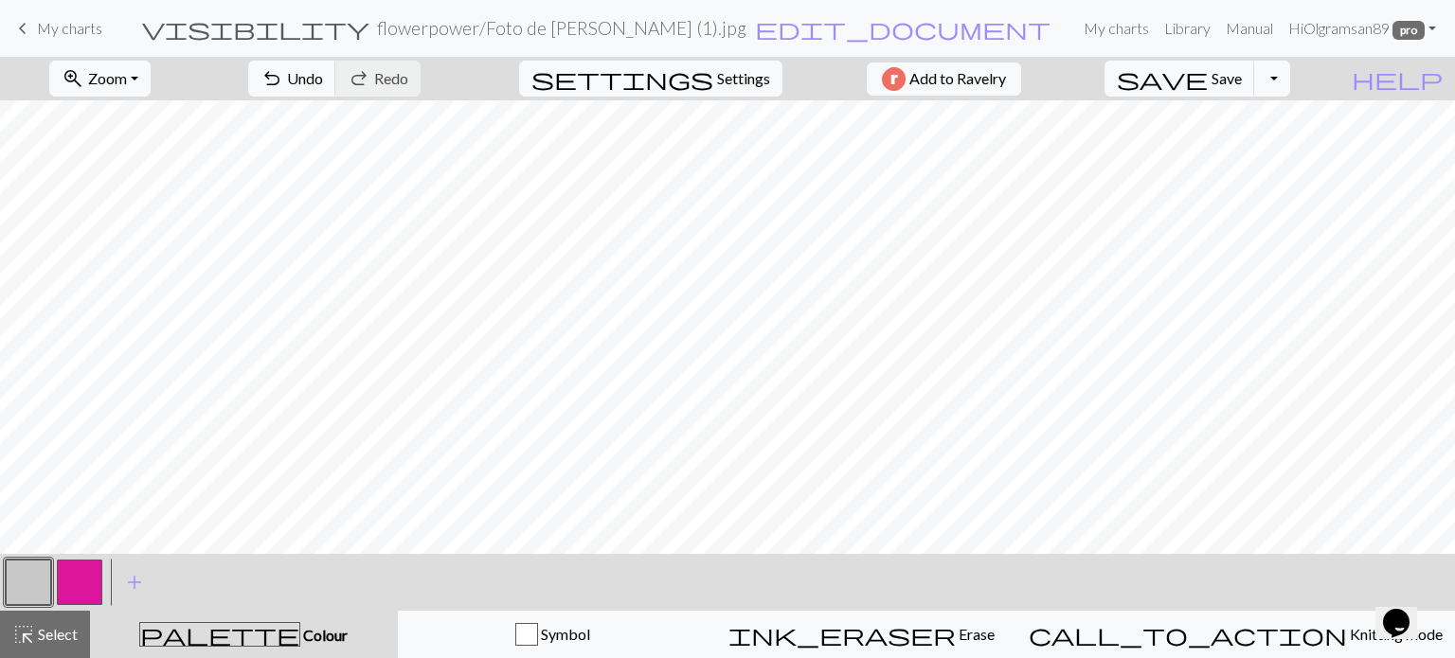
click at [76, 581] on button "button" at bounding box center [79, 582] width 45 height 45
click at [33, 577] on button "button" at bounding box center [28, 582] width 45 height 45
click at [88, 586] on button "button" at bounding box center [79, 582] width 45 height 45
drag, startPoint x: 38, startPoint y: 580, endPoint x: 48, endPoint y: 577, distance: 10.8
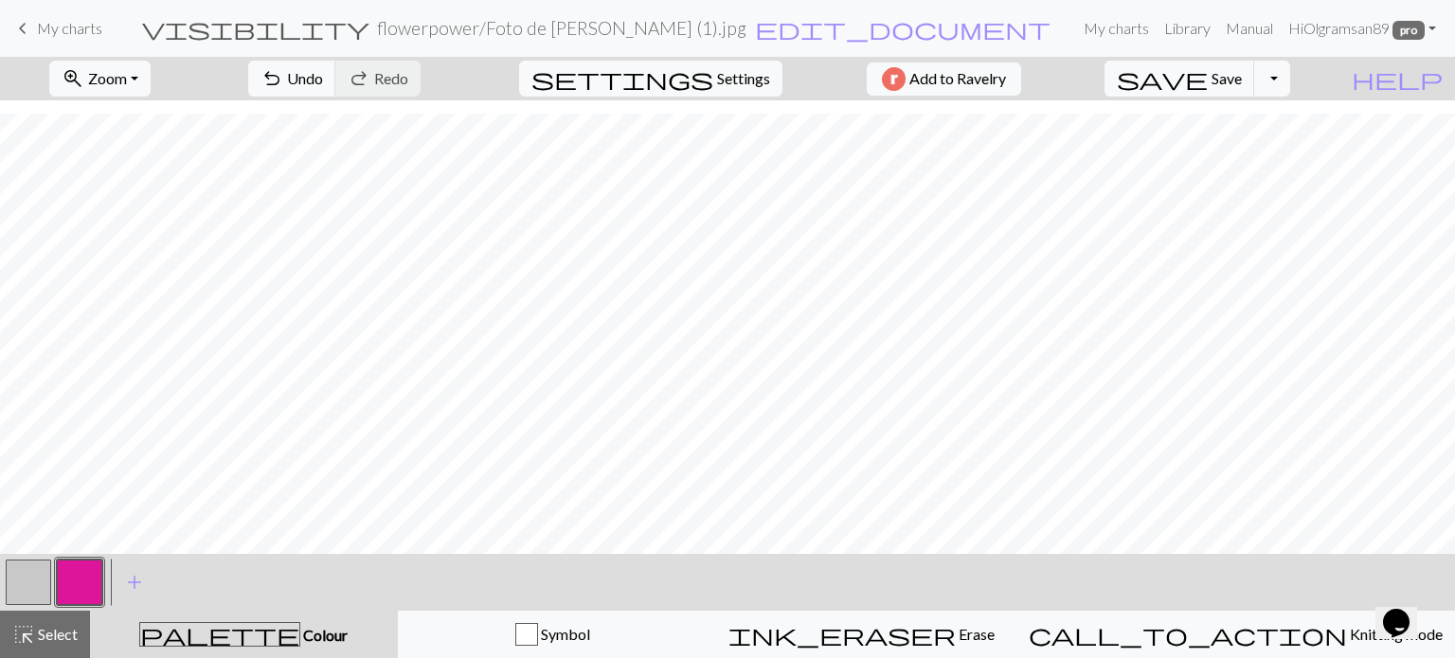
click at [38, 581] on button "button" at bounding box center [28, 582] width 45 height 45
click at [34, 578] on button "button" at bounding box center [28, 582] width 45 height 45
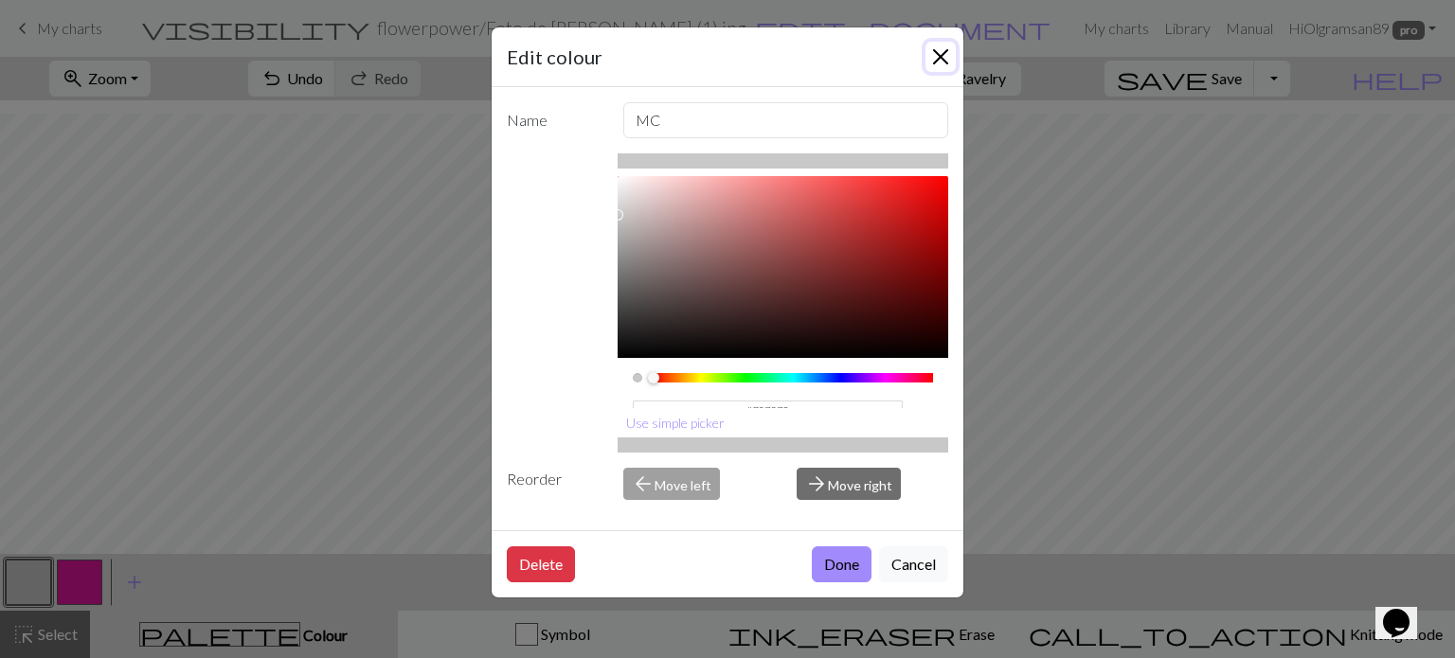
click at [944, 53] on button "Close" at bounding box center [941, 57] width 30 height 30
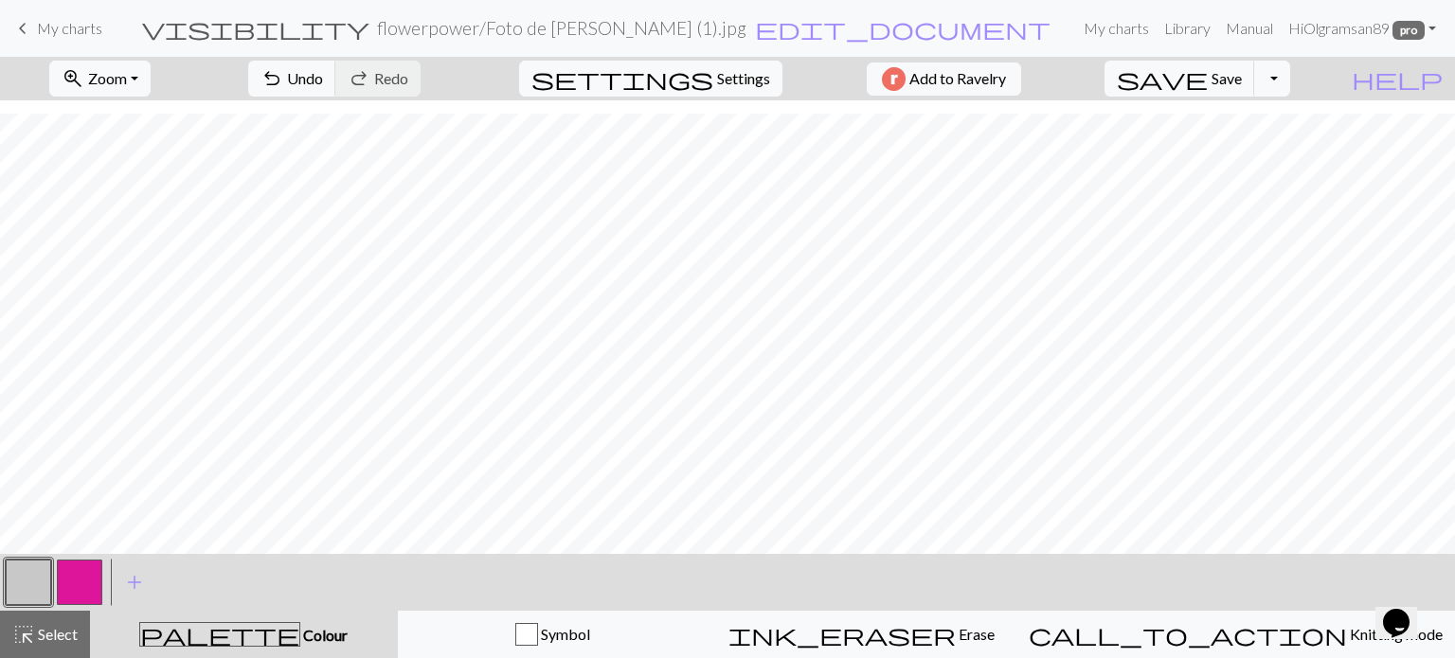
click at [82, 579] on button "button" at bounding box center [79, 582] width 45 height 45
click at [1208, 80] on span "save" at bounding box center [1162, 78] width 91 height 27
click at [41, 575] on button "button" at bounding box center [28, 582] width 45 height 45
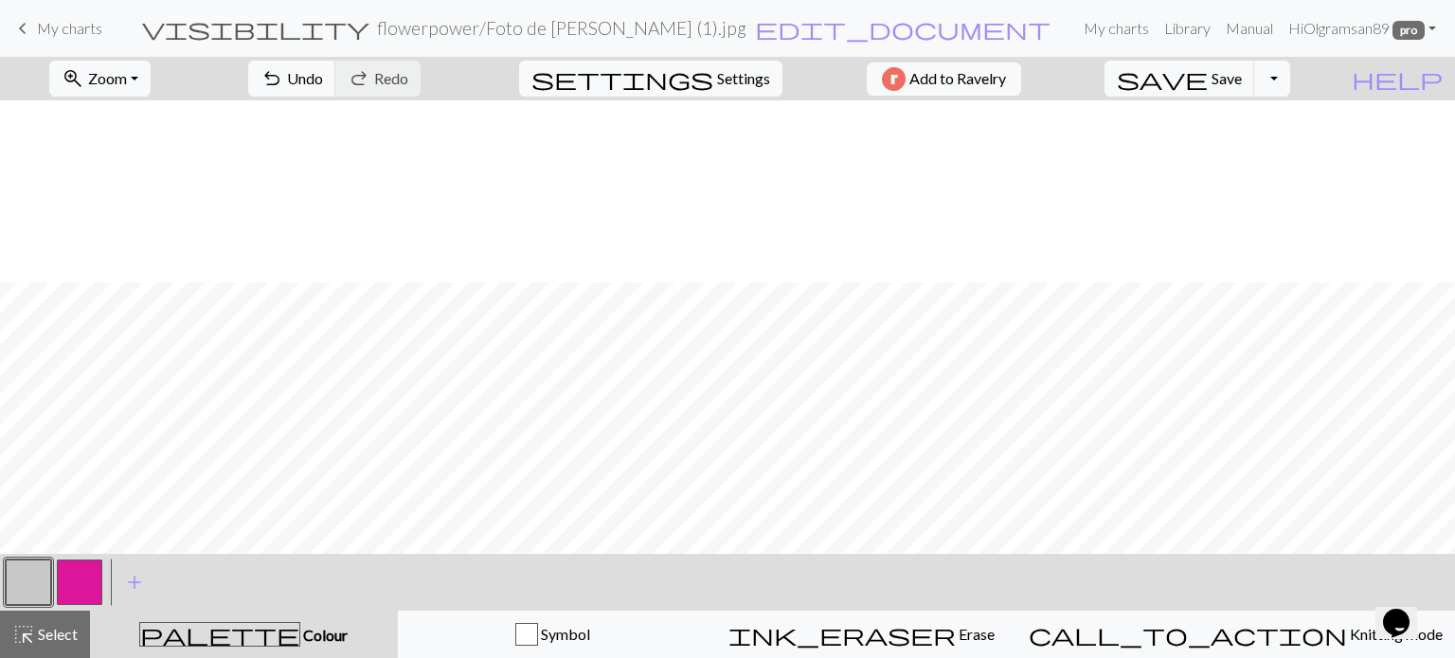
scroll to position [223, 0]
click at [80, 571] on button "button" at bounding box center [79, 582] width 45 height 45
click at [38, 584] on button "button" at bounding box center [28, 582] width 45 height 45
click at [323, 78] on span "Undo" at bounding box center [305, 78] width 36 height 18
click at [27, 578] on button "button" at bounding box center [28, 582] width 45 height 45
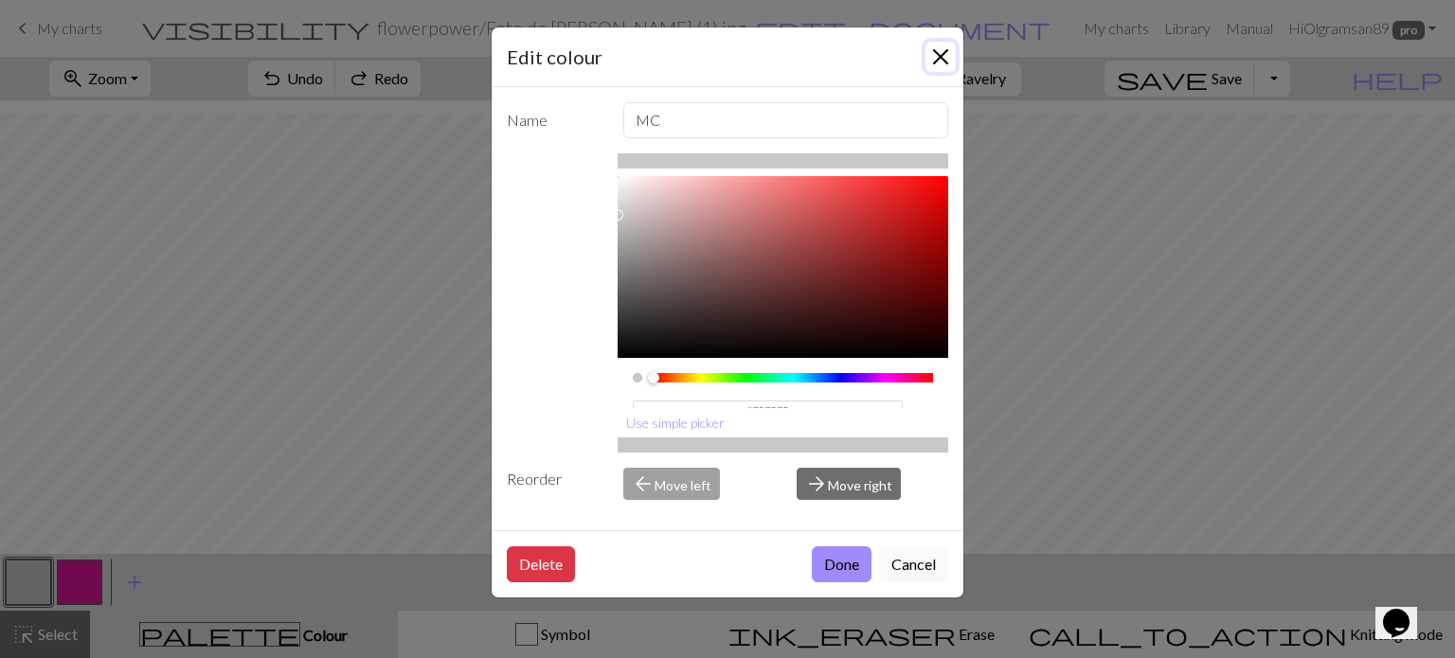
click at [940, 62] on button "Close" at bounding box center [941, 57] width 30 height 30
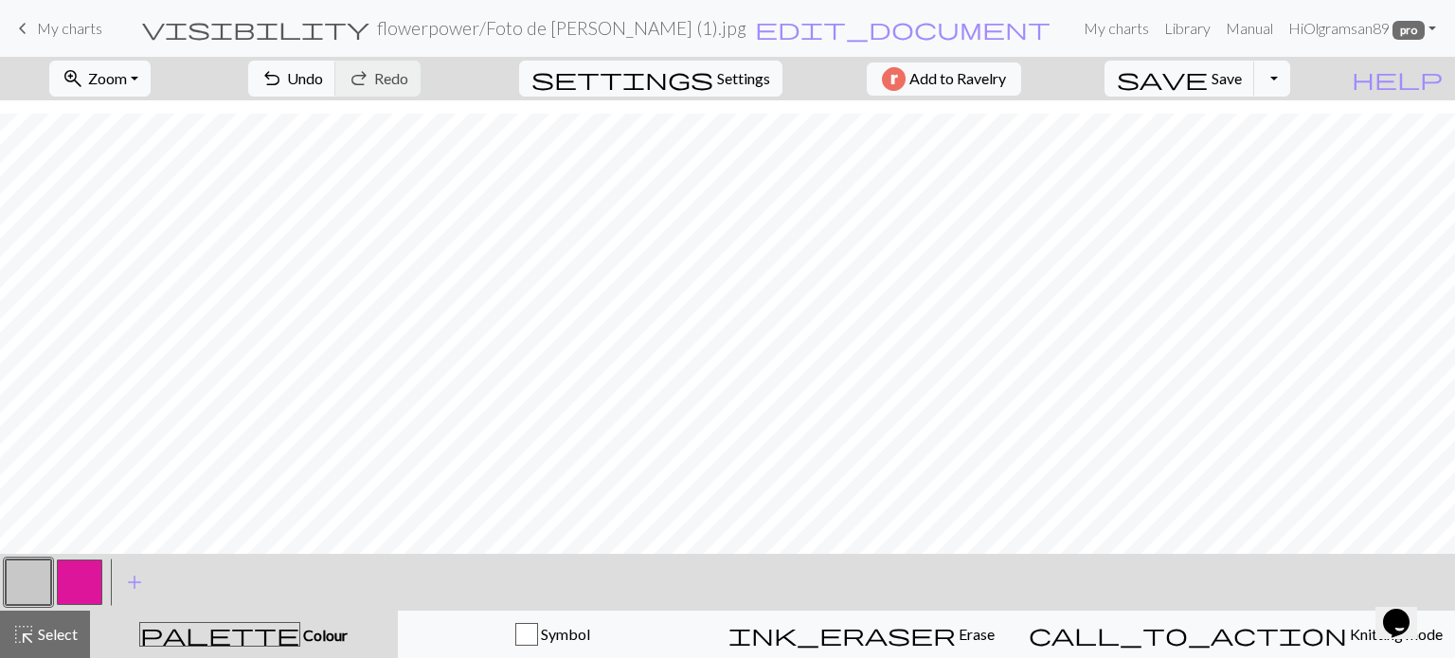
click at [78, 591] on button "button" at bounding box center [79, 582] width 45 height 45
click at [28, 575] on button "button" at bounding box center [28, 582] width 45 height 45
drag, startPoint x: 77, startPoint y: 576, endPoint x: 121, endPoint y: 542, distance: 56.1
click at [77, 578] on button "button" at bounding box center [79, 582] width 45 height 45
click at [30, 586] on button "button" at bounding box center [28, 582] width 45 height 45
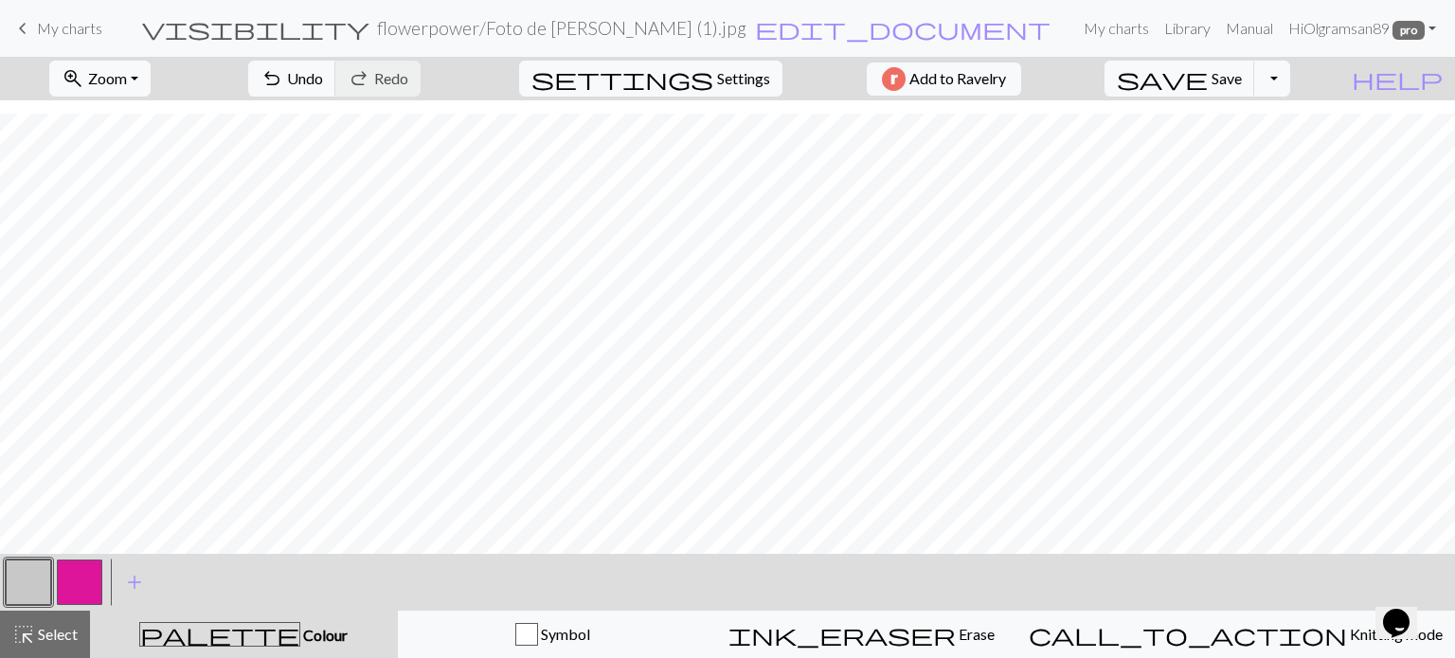
click at [84, 579] on button "button" at bounding box center [79, 582] width 45 height 45
click at [27, 584] on button "button" at bounding box center [28, 582] width 45 height 45
click at [1208, 81] on span "save" at bounding box center [1162, 78] width 91 height 27
